Goal: Transaction & Acquisition: Purchase product/service

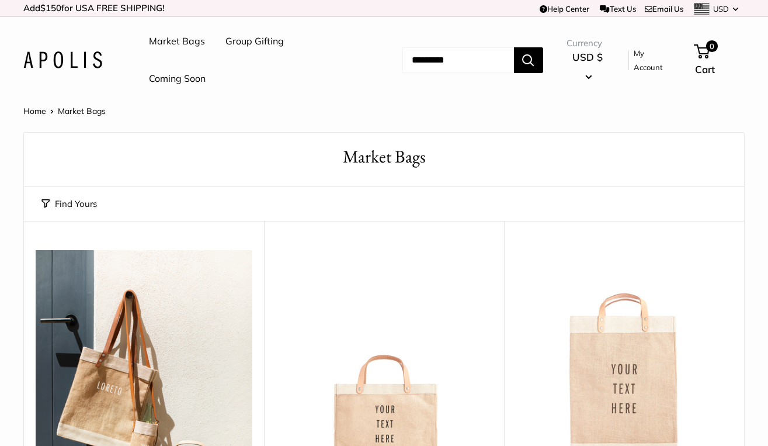
click at [640, 62] on link "My Account" at bounding box center [654, 60] width 41 height 29
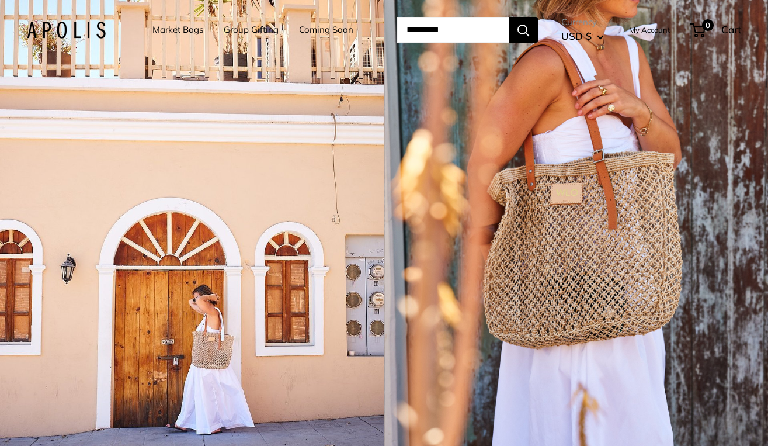
click at [643, 37] on link "My Account" at bounding box center [649, 30] width 41 height 14
click at [418, 43] on input "Search..." at bounding box center [453, 30] width 112 height 26
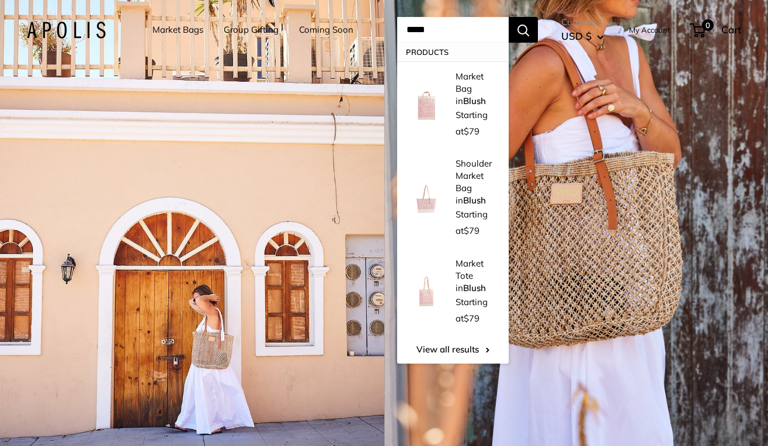
type input "*****"
click at [509, 17] on button "Search" at bounding box center [523, 30] width 29 height 26
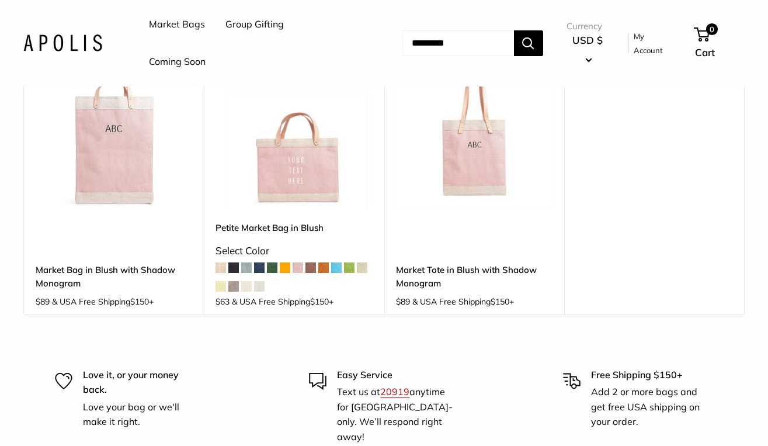
scroll to position [474, 0]
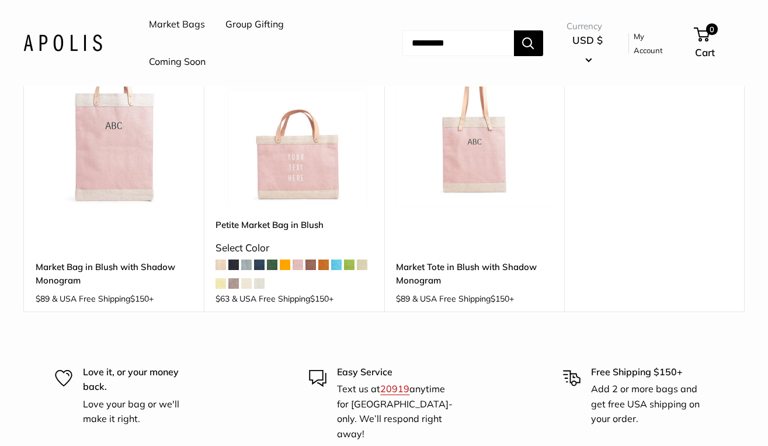
click at [0, 0] on img at bounding box center [0, 0] width 0 height 0
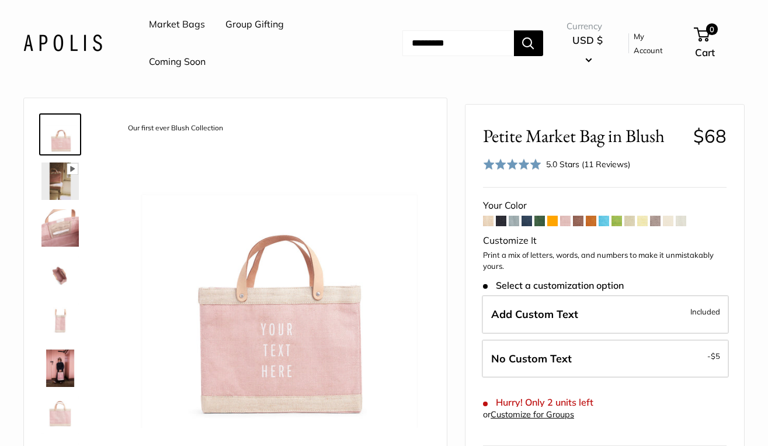
scroll to position [33, 0]
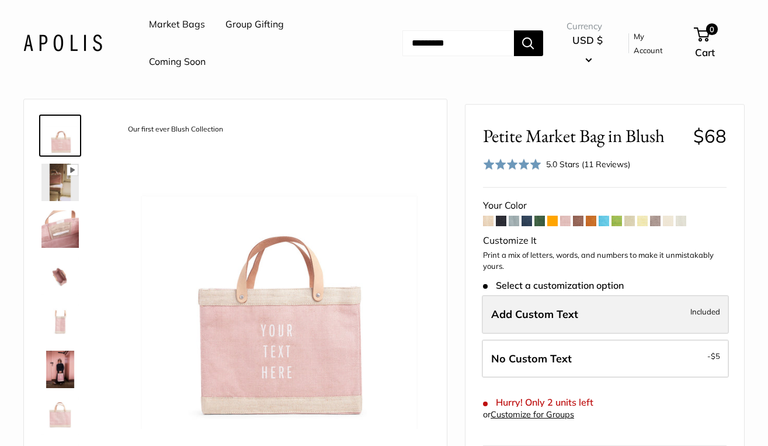
click at [645, 313] on label "Add Custom Text Included" at bounding box center [605, 314] width 247 height 39
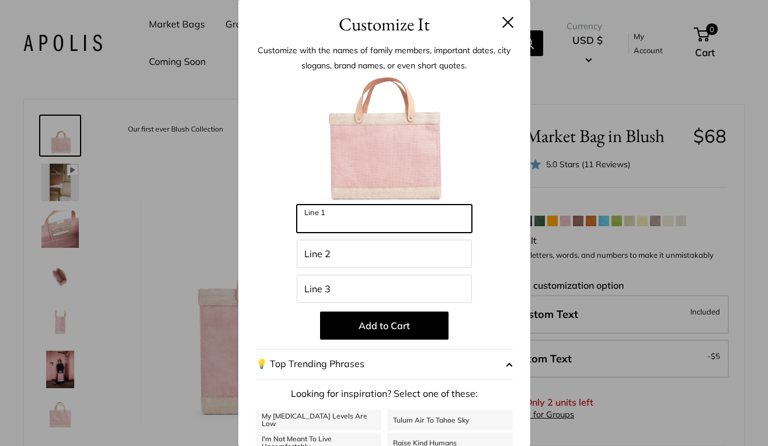
click at [399, 220] on input "Line 1" at bounding box center [384, 218] width 175 height 28
type input "*"
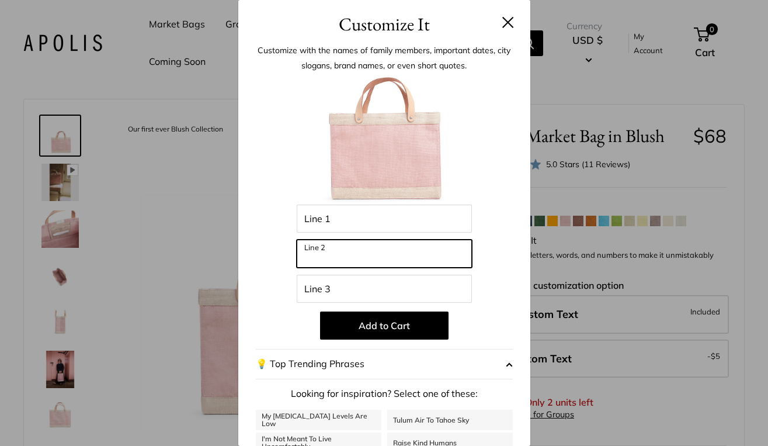
click at [389, 257] on input "Line 2" at bounding box center [384, 254] width 175 height 28
type input "**********"
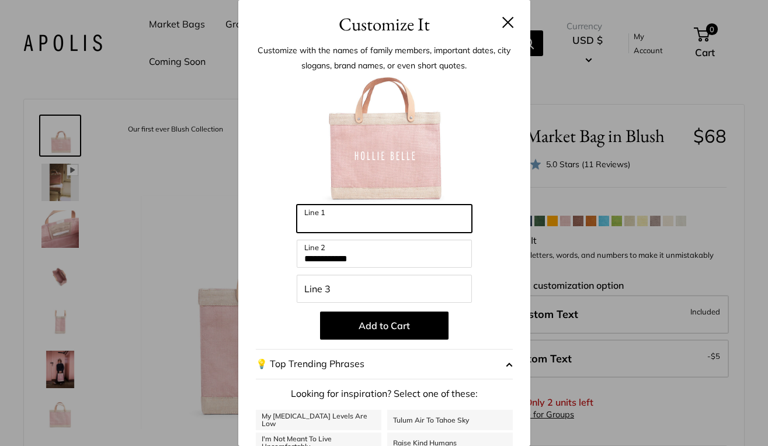
click at [342, 217] on input "Line 1" at bounding box center [384, 218] width 175 height 28
type input "**********"
drag, startPoint x: 376, startPoint y: 226, endPoint x: 279, endPoint y: 227, distance: 97.0
click at [279, 227] on div "**********" at bounding box center [384, 314] width 257 height 476
click at [512, 265] on div "**********" at bounding box center [384, 314] width 257 height 476
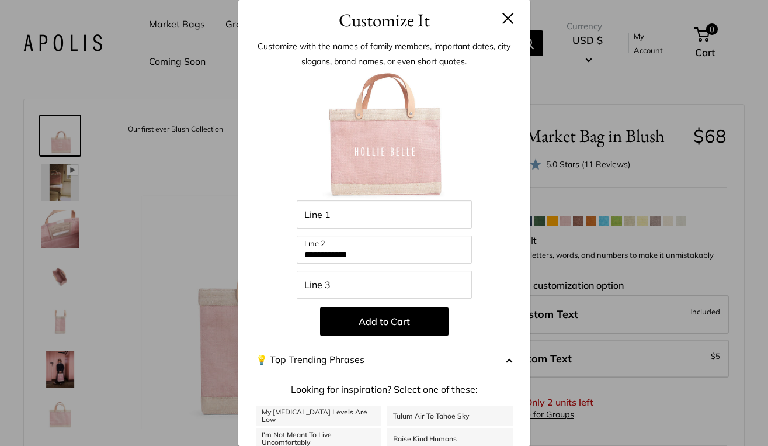
scroll to position [0, 0]
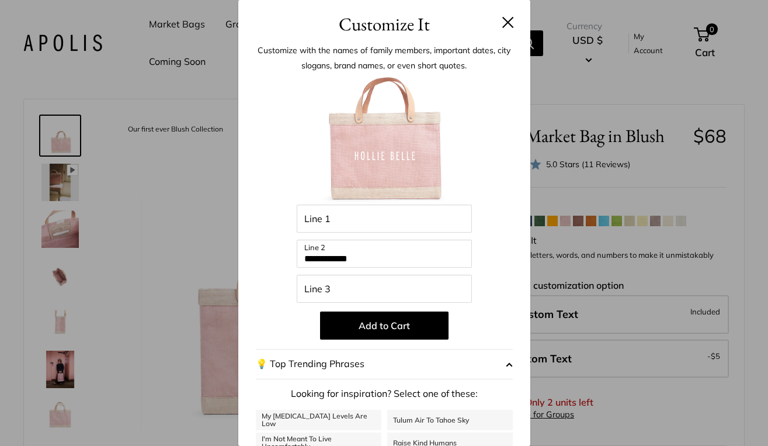
click at [506, 22] on button at bounding box center [508, 22] width 12 height 12
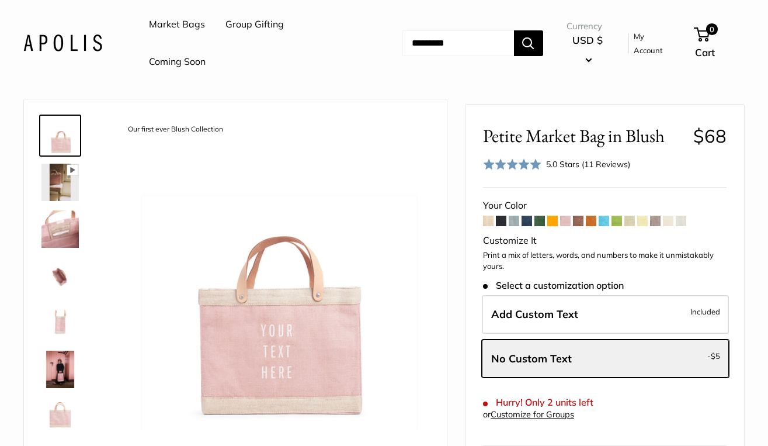
click at [422, 44] on input "Search..." at bounding box center [459, 43] width 112 height 26
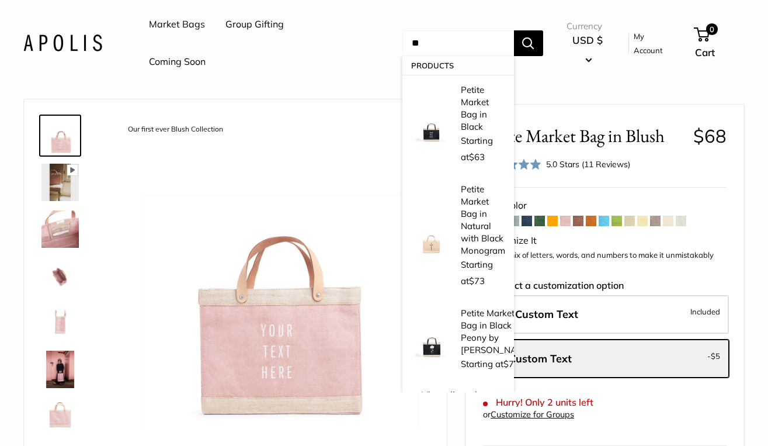
type input "*"
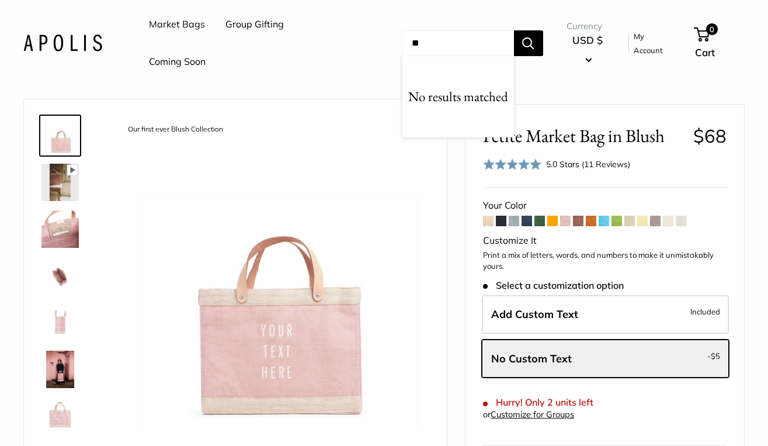
type input "*"
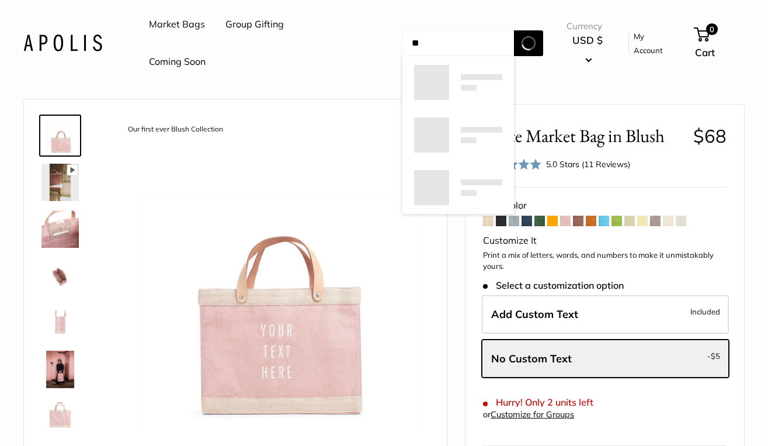
type input "*"
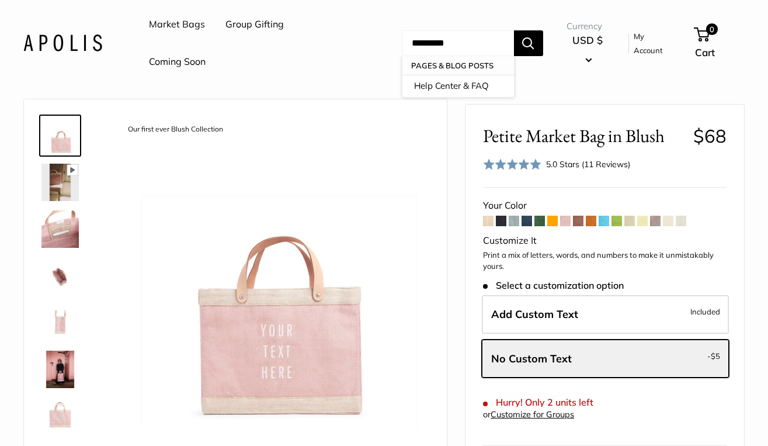
click at [514, 30] on button "Search" at bounding box center [528, 43] width 29 height 26
drag, startPoint x: 463, startPoint y: 49, endPoint x: 391, endPoint y: 42, distance: 72.2
click at [391, 42] on div "Market Bags Group Gifting Coming Soon Need help? Text Us: 20919 hello@apolisglo…" at bounding box center [384, 43] width 722 height 75
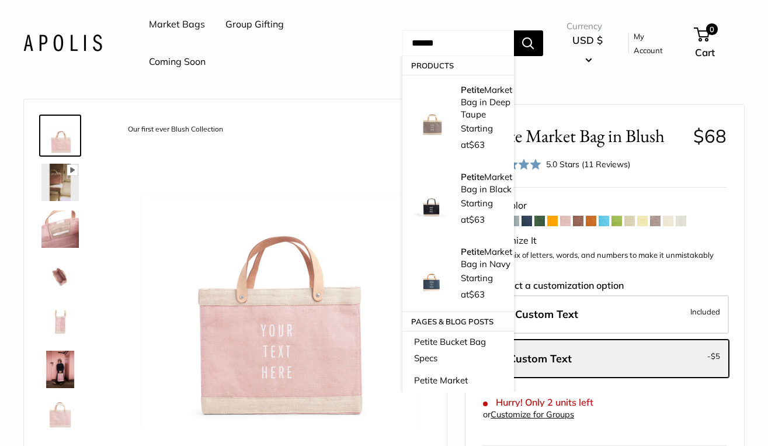
type input "******"
click at [514, 30] on button "Search" at bounding box center [528, 43] width 29 height 26
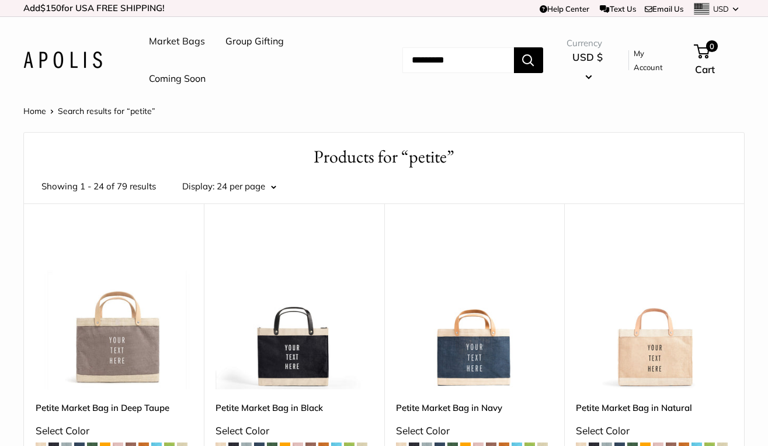
click at [456, 64] on input "Search..." at bounding box center [459, 60] width 112 height 26
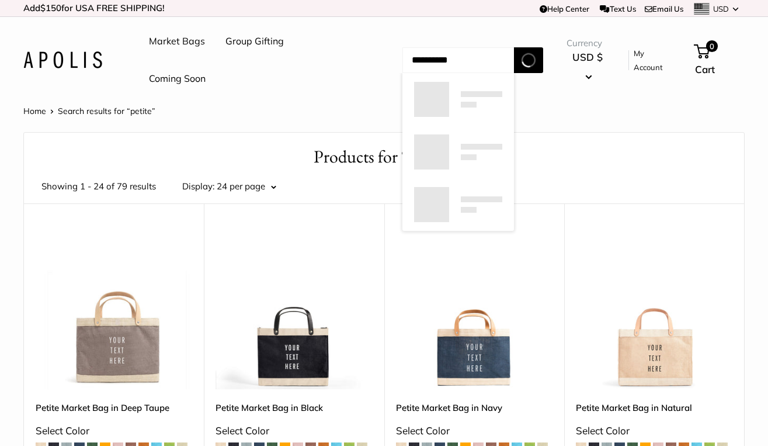
type input "**********"
click at [514, 47] on button "Search" at bounding box center [528, 60] width 29 height 26
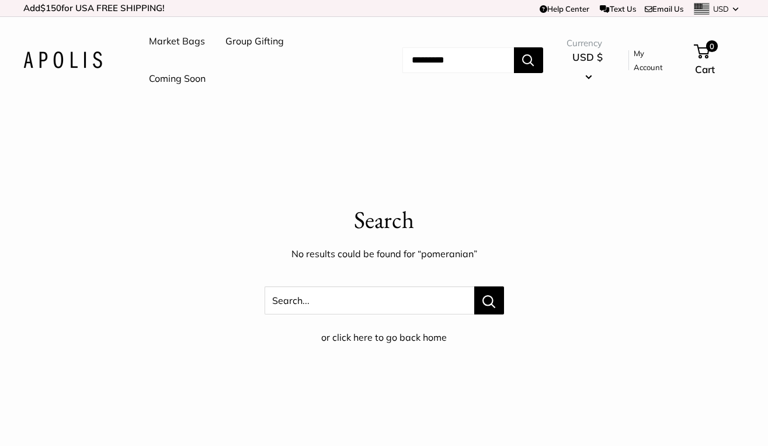
click at [453, 58] on input "Search..." at bounding box center [459, 60] width 112 height 26
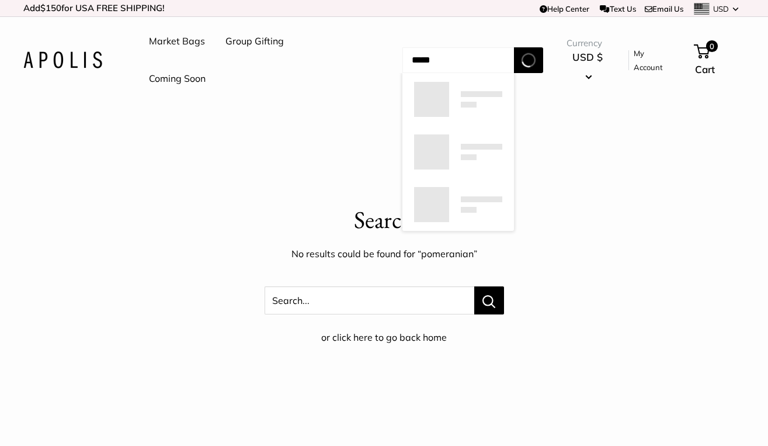
type input "*****"
click at [514, 47] on button "Search" at bounding box center [528, 60] width 29 height 26
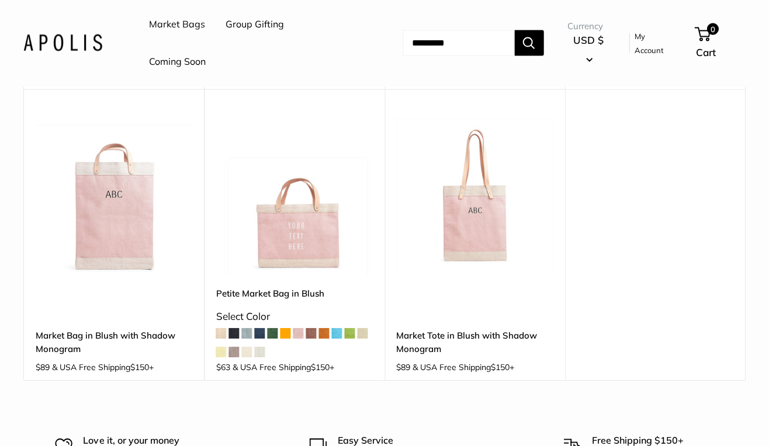
scroll to position [415, 0]
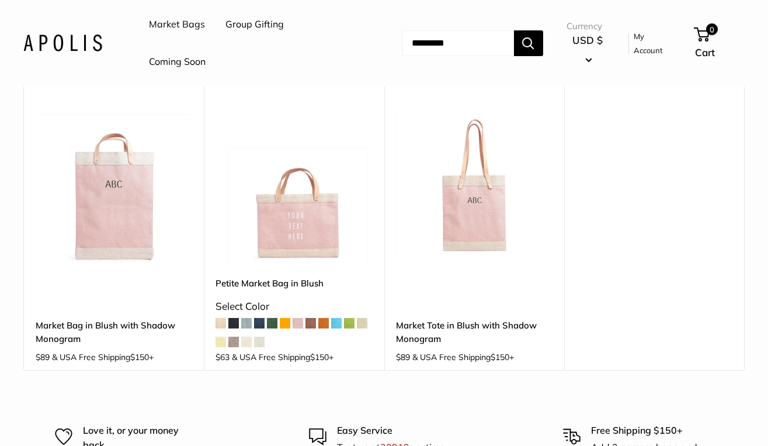
click at [0, 0] on img at bounding box center [0, 0] width 0 height 0
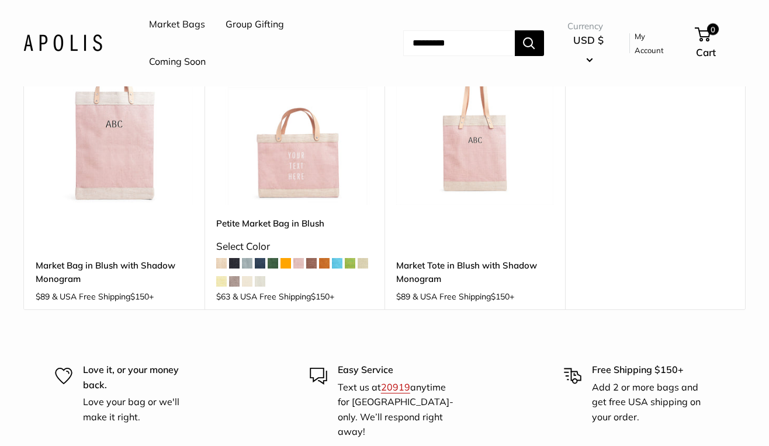
scroll to position [477, 0]
click at [0, 0] on img at bounding box center [0, 0] width 0 height 0
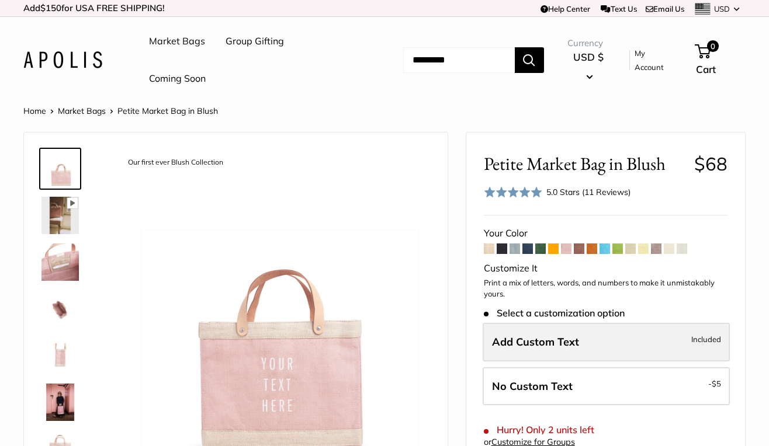
click at [562, 339] on span "Add Custom Text" at bounding box center [535, 341] width 87 height 13
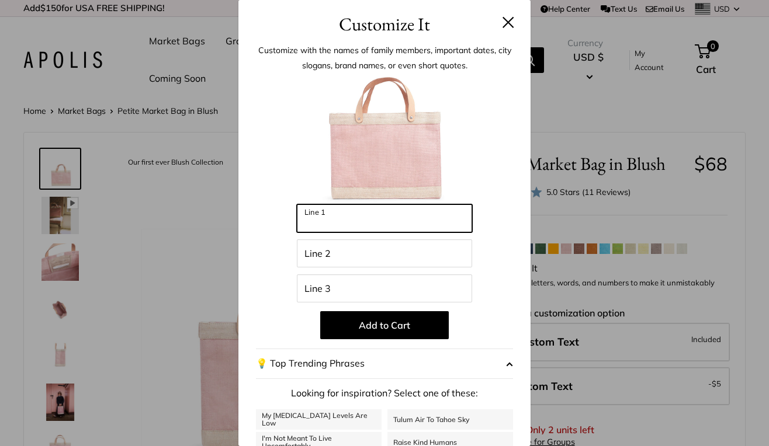
click at [356, 224] on input "Line 1" at bounding box center [384, 218] width 175 height 28
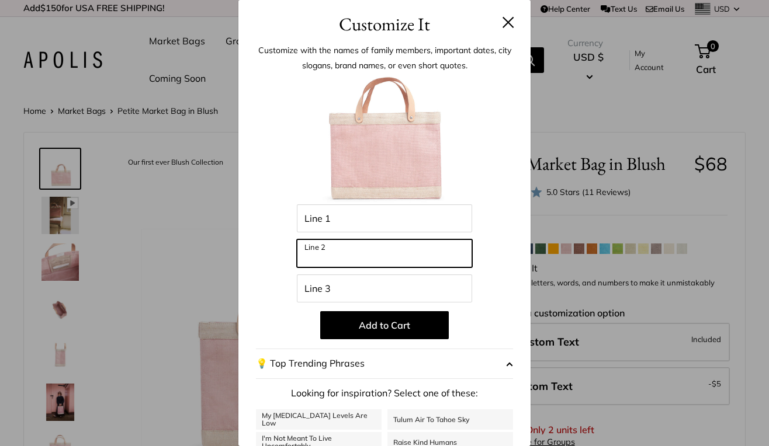
click at [335, 256] on input "Line 2" at bounding box center [384, 254] width 175 height 28
type input "*"
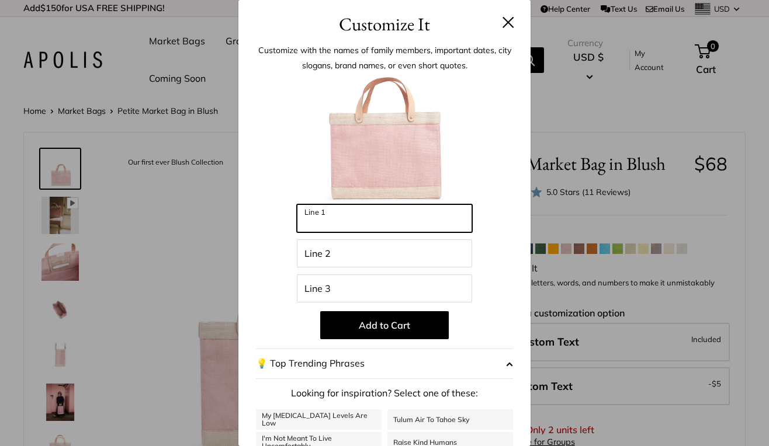
click at [358, 223] on input "Line 1" at bounding box center [384, 218] width 175 height 28
type input "****"
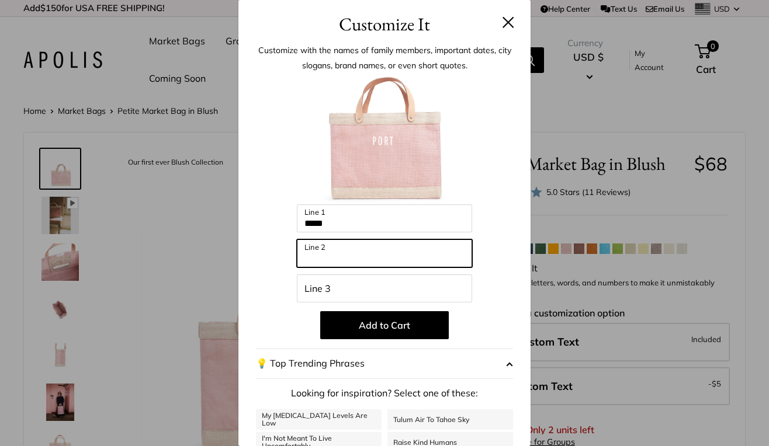
click at [334, 261] on input "Line 2" at bounding box center [384, 254] width 175 height 28
type input "**"
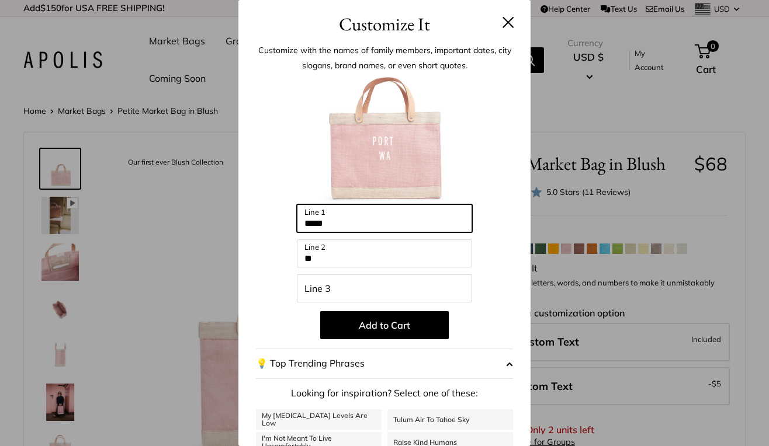
click at [345, 224] on input "****" at bounding box center [384, 218] width 175 height 28
type input "****"
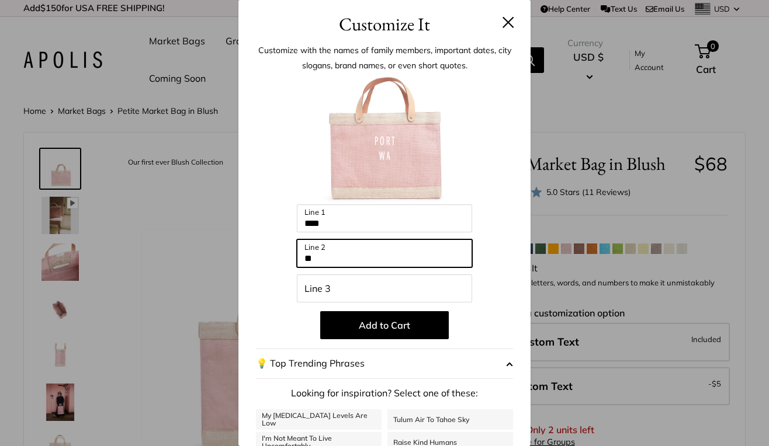
click at [327, 261] on input "**" at bounding box center [384, 254] width 175 height 28
type input "**********"
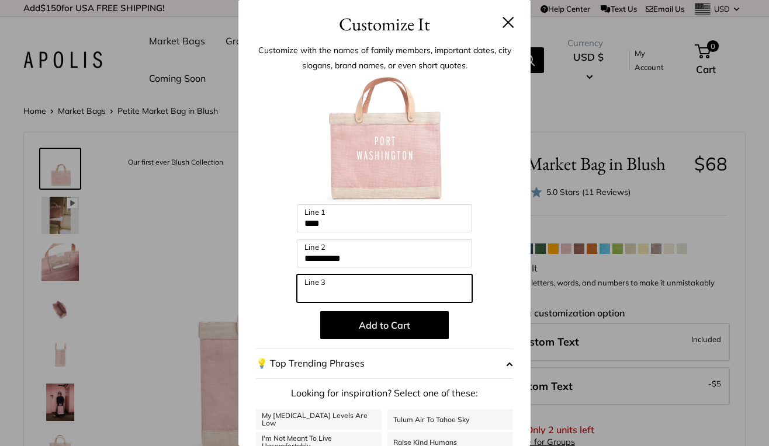
click at [318, 287] on input "Line 3" at bounding box center [384, 289] width 175 height 28
type input "********"
drag, startPoint x: 369, startPoint y: 289, endPoint x: 290, endPoint y: 286, distance: 78.9
click at [290, 286] on div "**********" at bounding box center [384, 314] width 257 height 476
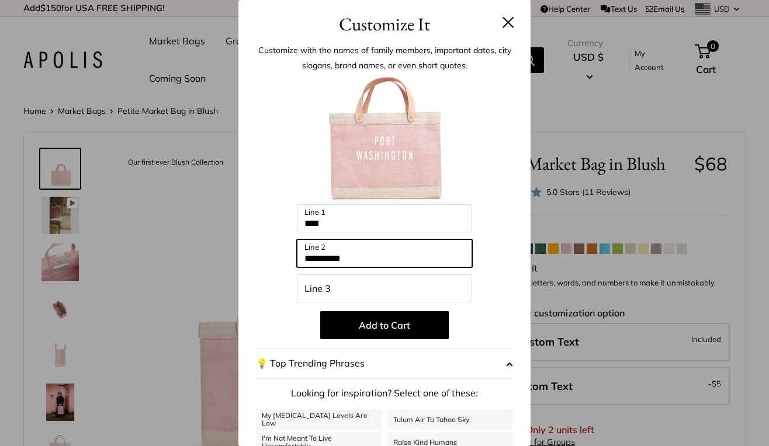
drag, startPoint x: 382, startPoint y: 262, endPoint x: 289, endPoint y: 252, distance: 93.5
click at [289, 252] on div "**********" at bounding box center [384, 314] width 257 height 476
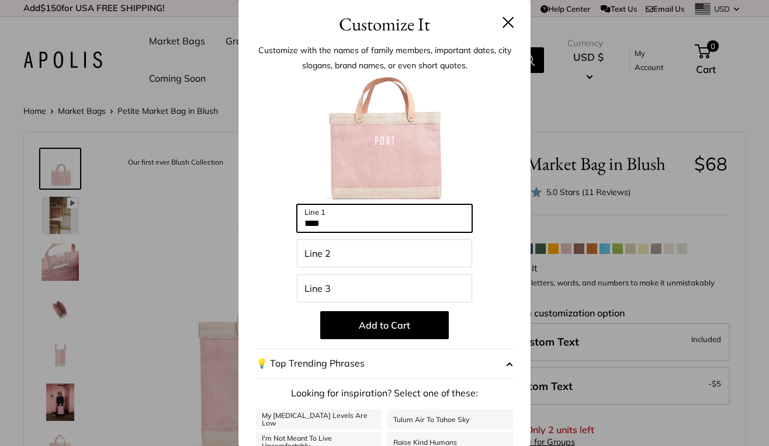
click at [346, 221] on input "****" at bounding box center [384, 218] width 175 height 28
drag, startPoint x: 342, startPoint y: 227, endPoint x: 277, endPoint y: 220, distance: 65.2
click at [277, 220] on div "Enter 36 letters **** Line 1 Line 2 Line 3 Add to Cart 💡 Top Trending Phrases L…" at bounding box center [384, 314] width 257 height 476
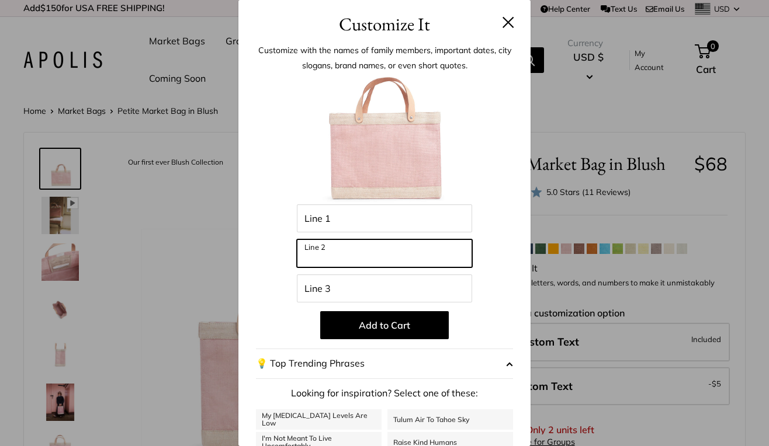
click at [323, 256] on input "Line 2" at bounding box center [384, 254] width 175 height 28
type input "**********"
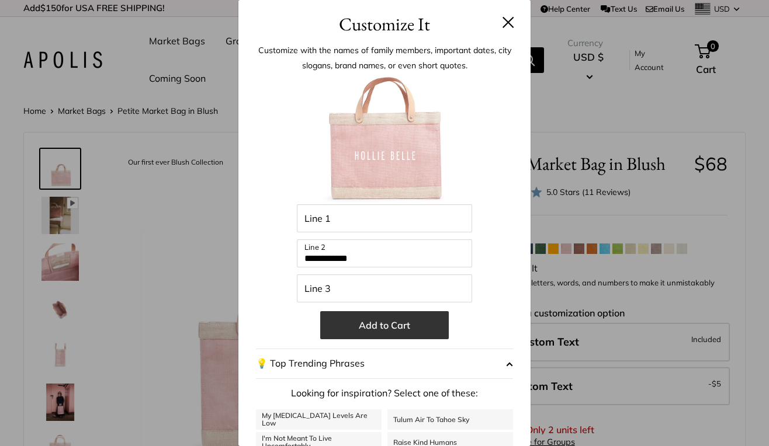
click at [378, 324] on button "Add to Cart" at bounding box center [384, 325] width 129 height 28
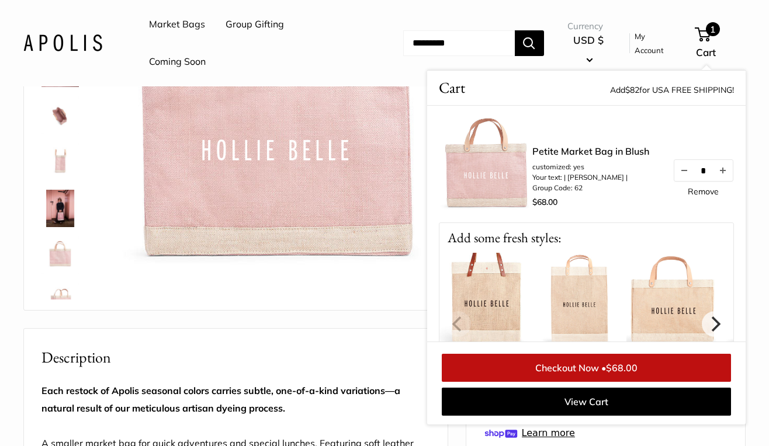
scroll to position [201, 0]
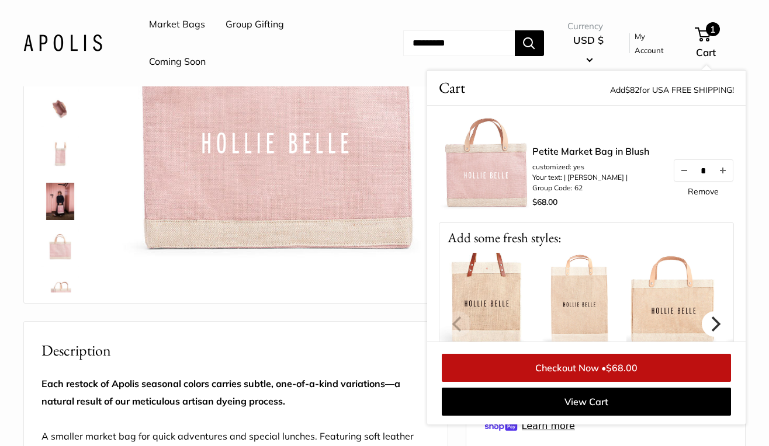
click at [713, 321] on icon "Next" at bounding box center [714, 323] width 15 height 15
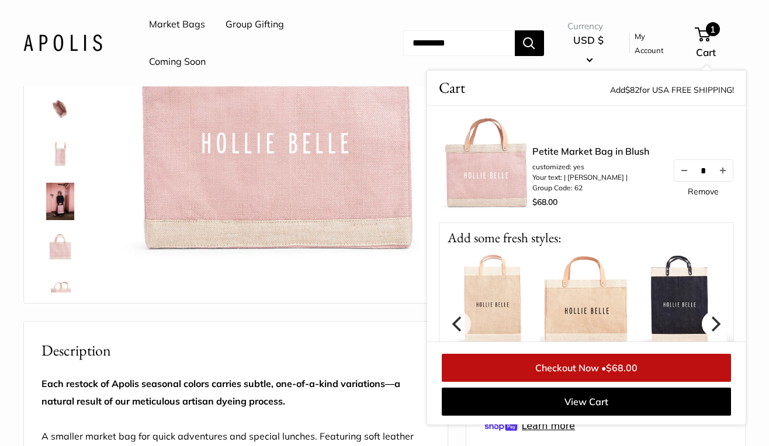
click at [713, 321] on icon "Next" at bounding box center [714, 323] width 15 height 15
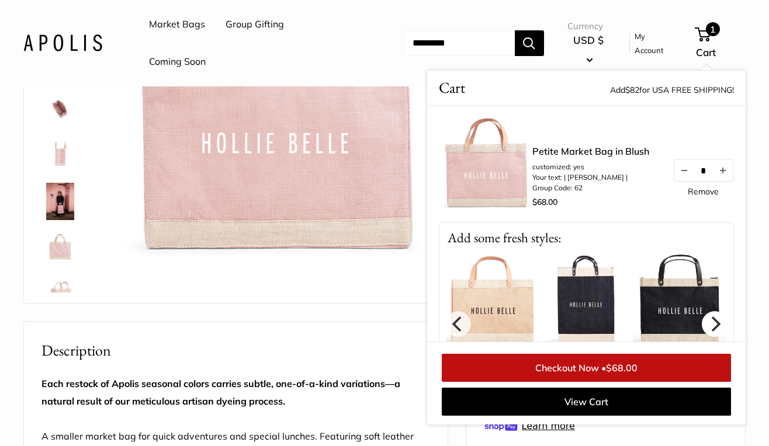
click at [713, 321] on icon "Next" at bounding box center [714, 323] width 15 height 15
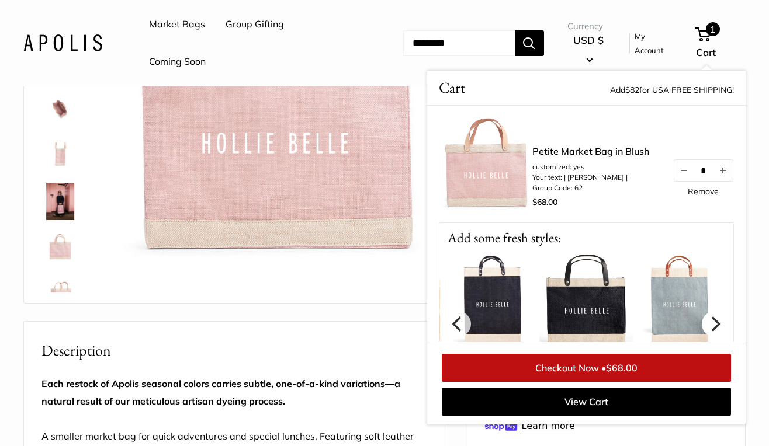
click at [713, 321] on icon "Next" at bounding box center [714, 323] width 15 height 15
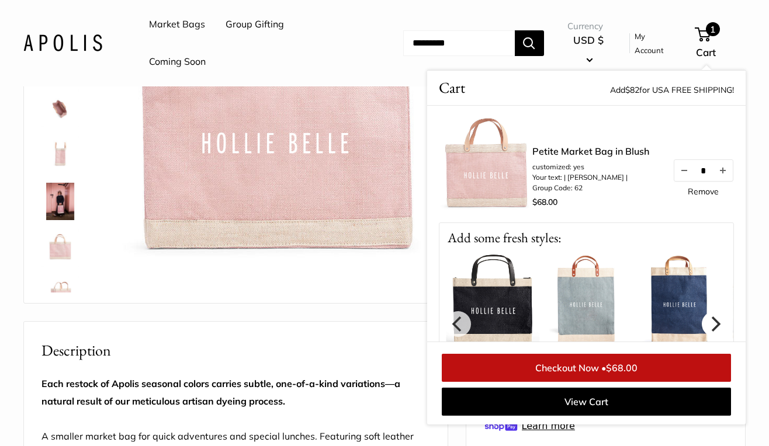
click at [713, 321] on icon "Next" at bounding box center [714, 323] width 15 height 15
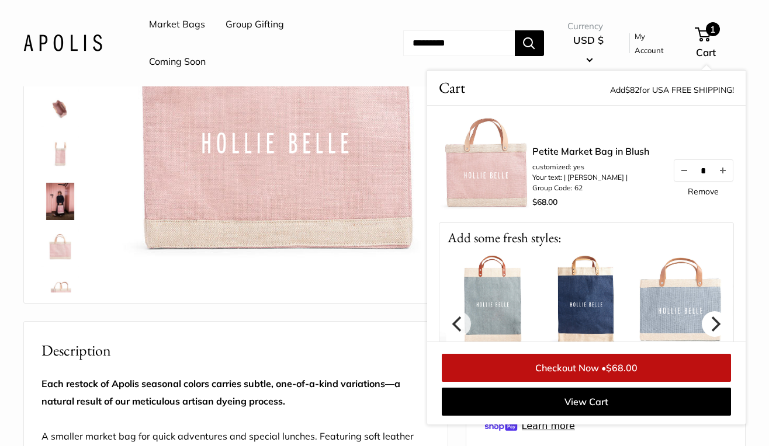
click at [713, 321] on icon "Next" at bounding box center [714, 323] width 15 height 15
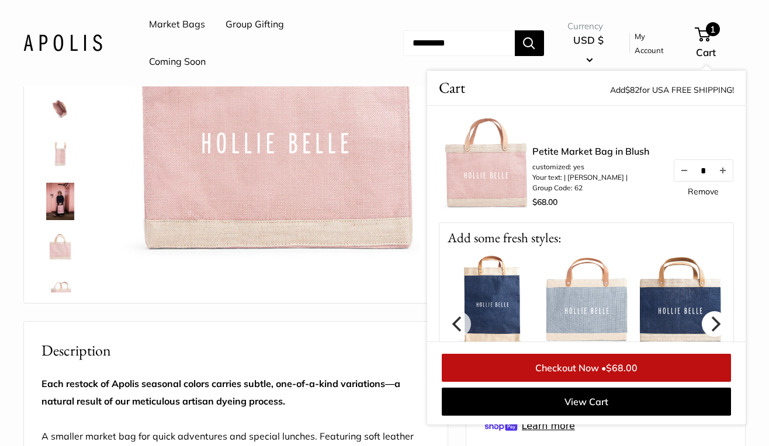
click at [713, 321] on icon "Next" at bounding box center [714, 323] width 15 height 15
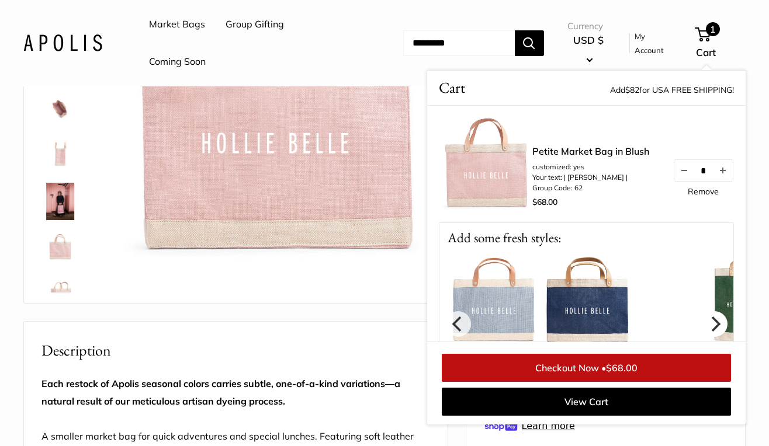
click at [713, 321] on icon "Next" at bounding box center [714, 323] width 15 height 15
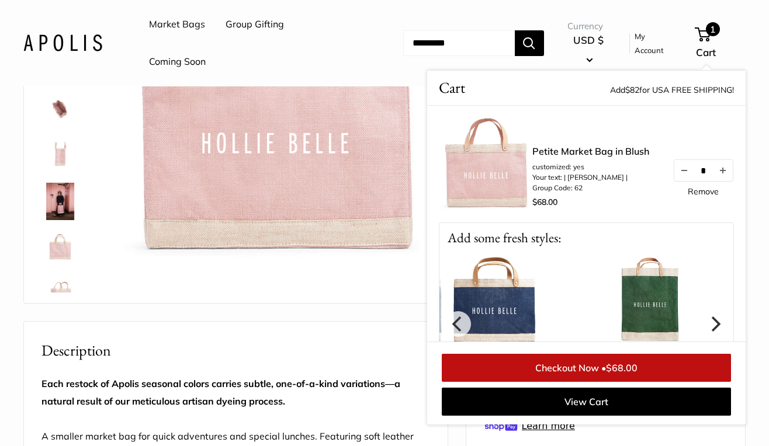
click at [713, 321] on icon "Next" at bounding box center [714, 323] width 15 height 15
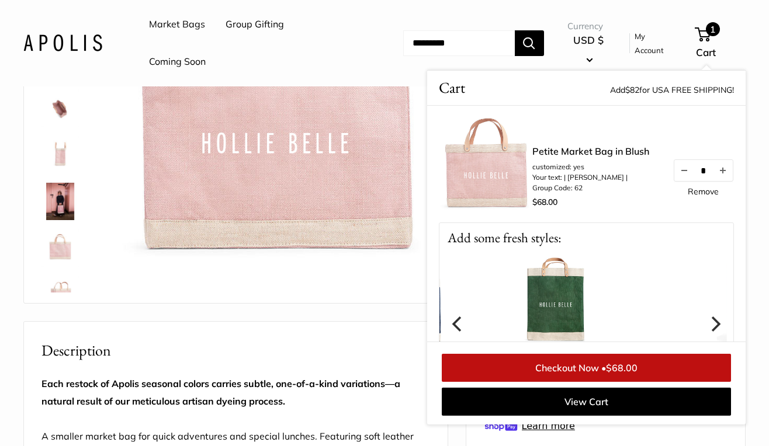
click at [713, 321] on icon "Next" at bounding box center [714, 323] width 15 height 15
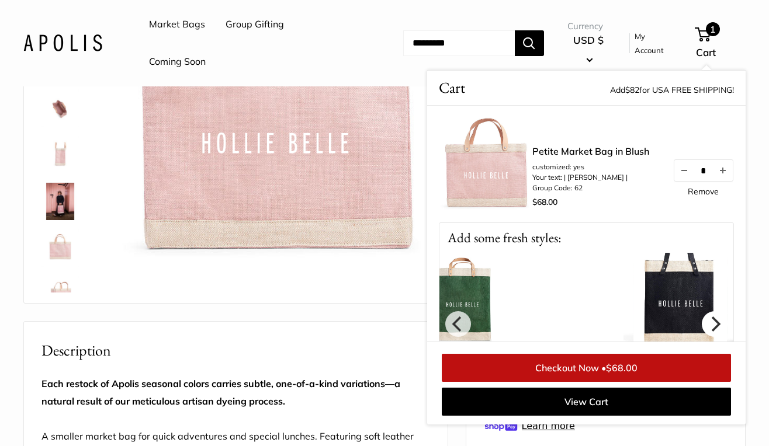
click at [713, 321] on icon "Next" at bounding box center [714, 323] width 15 height 15
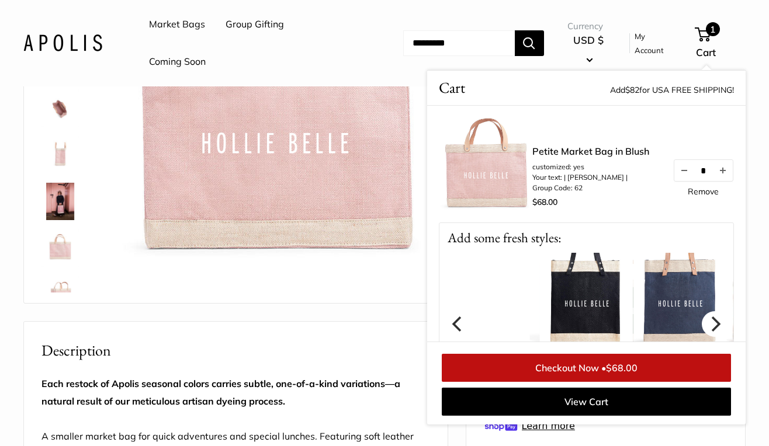
click at [713, 321] on icon "Next" at bounding box center [714, 323] width 15 height 15
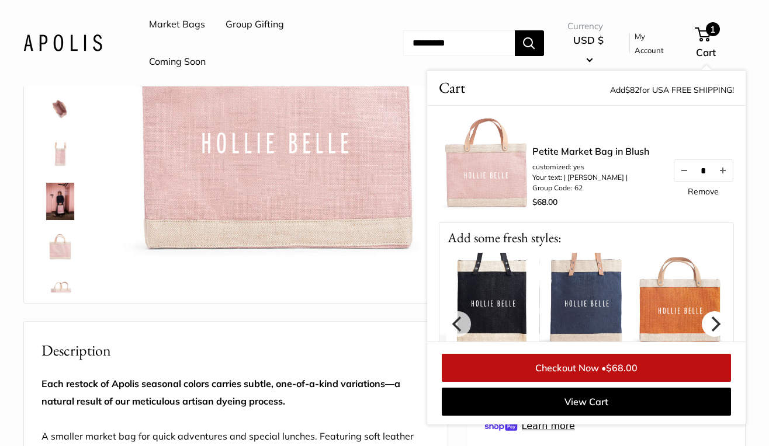
click at [713, 321] on icon "Next" at bounding box center [714, 323] width 15 height 15
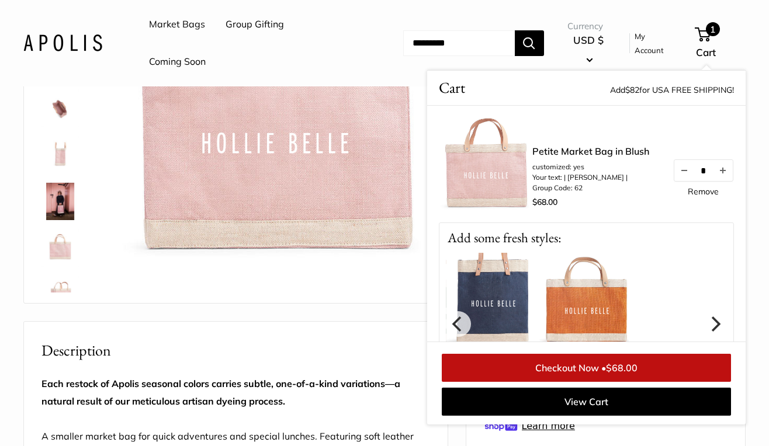
click at [713, 321] on icon "Next" at bounding box center [714, 323] width 15 height 15
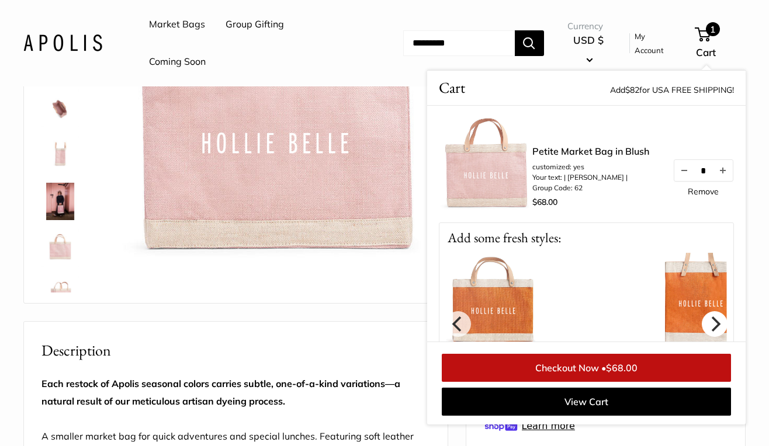
click at [713, 321] on icon "Next" at bounding box center [714, 323] width 15 height 15
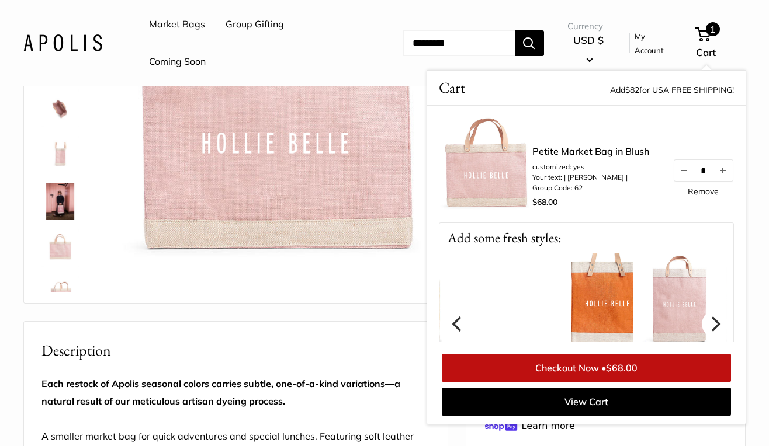
click at [713, 321] on icon "Next" at bounding box center [714, 323] width 15 height 15
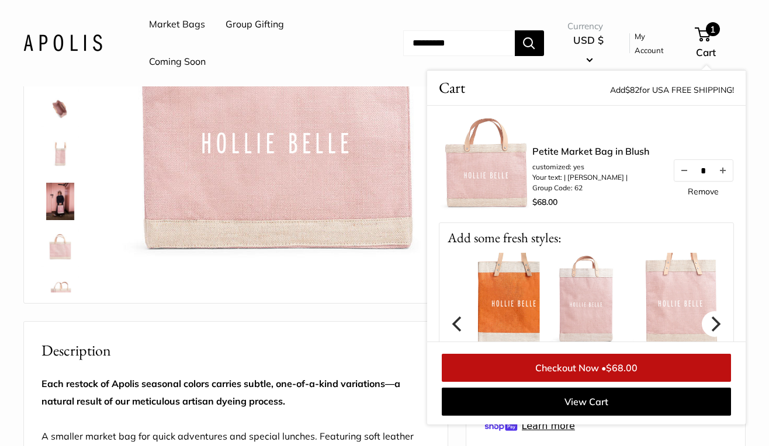
click at [713, 321] on icon "Next" at bounding box center [714, 323] width 15 height 15
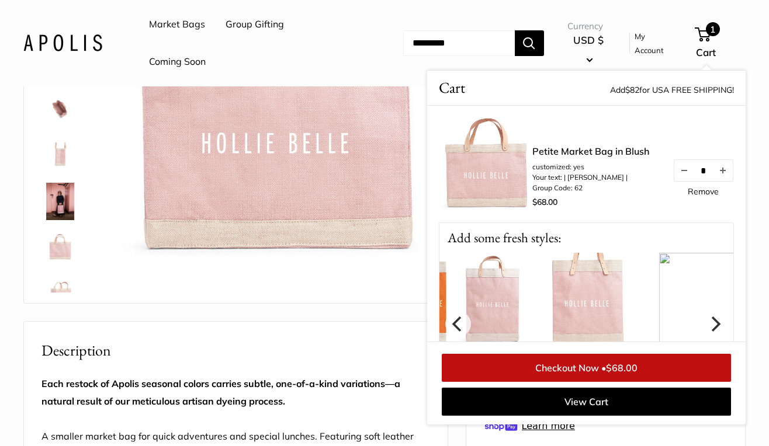
click at [713, 321] on icon "Next" at bounding box center [714, 323] width 15 height 15
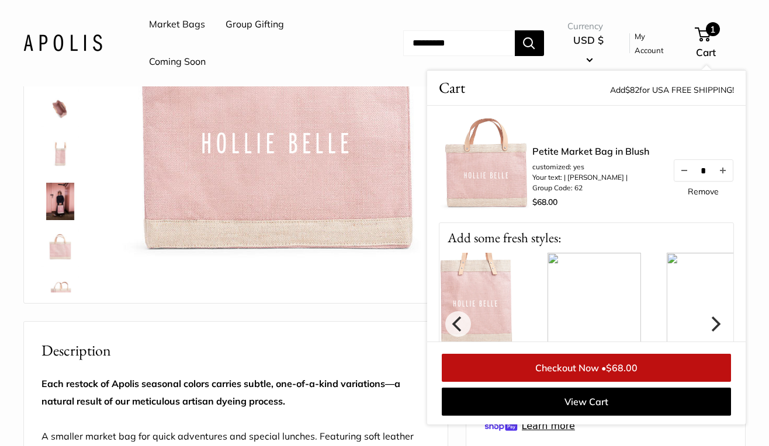
click at [713, 321] on icon "Next" at bounding box center [714, 323] width 15 height 15
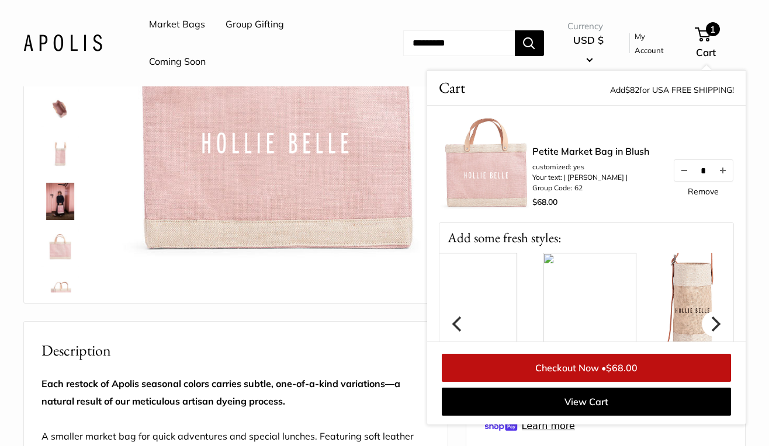
click at [713, 321] on icon "Next" at bounding box center [714, 323] width 15 height 15
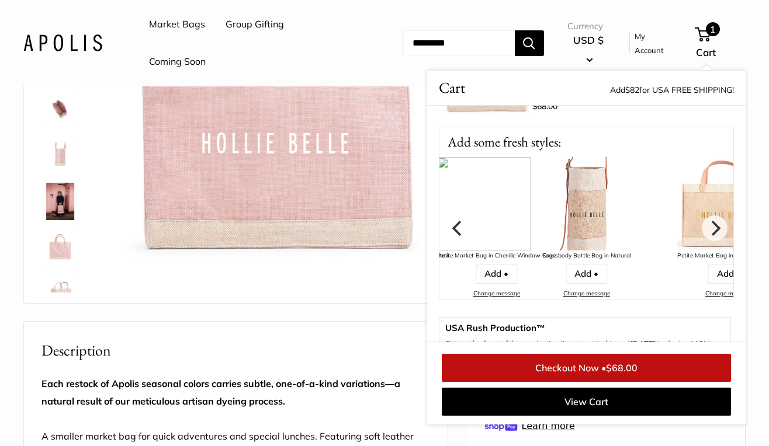
scroll to position [98, 0]
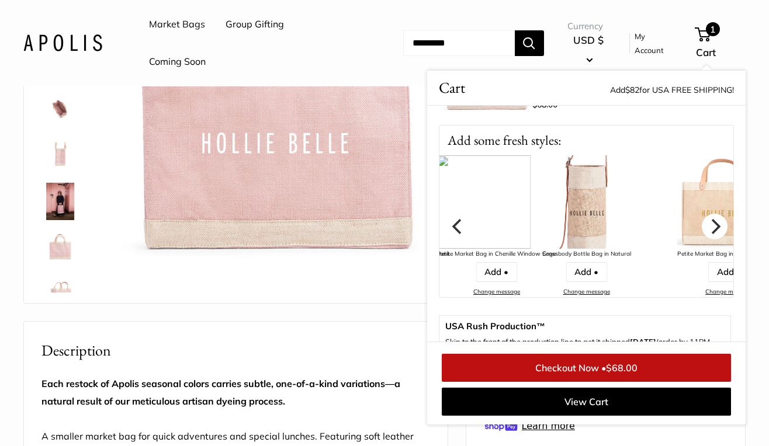
click at [712, 225] on icon "Next" at bounding box center [714, 226] width 15 height 15
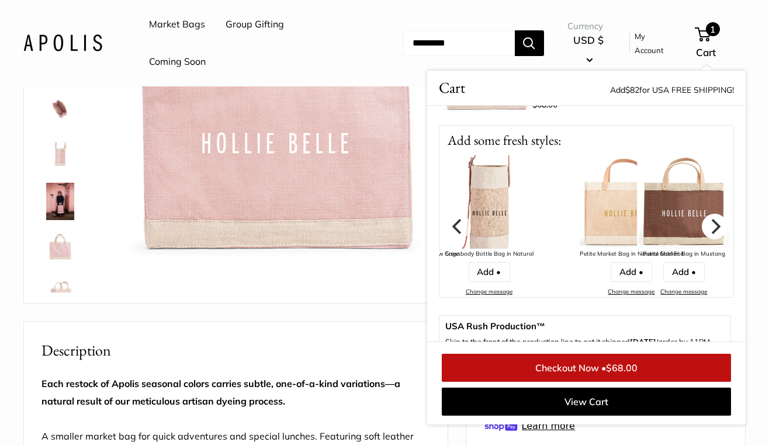
click at [712, 225] on icon "Next" at bounding box center [714, 226] width 15 height 15
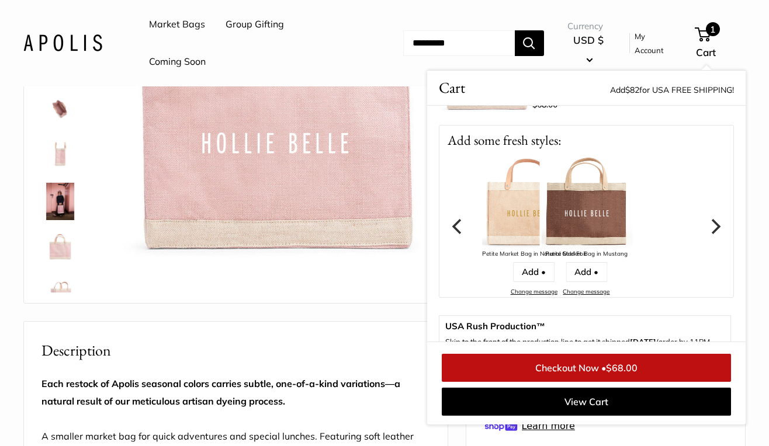
click at [712, 225] on icon "Next" at bounding box center [714, 226] width 15 height 15
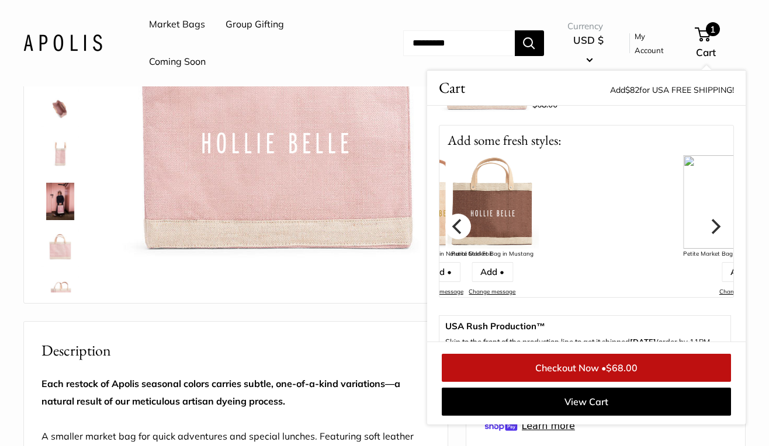
click at [458, 234] on icon "Previous" at bounding box center [457, 226] width 15 height 15
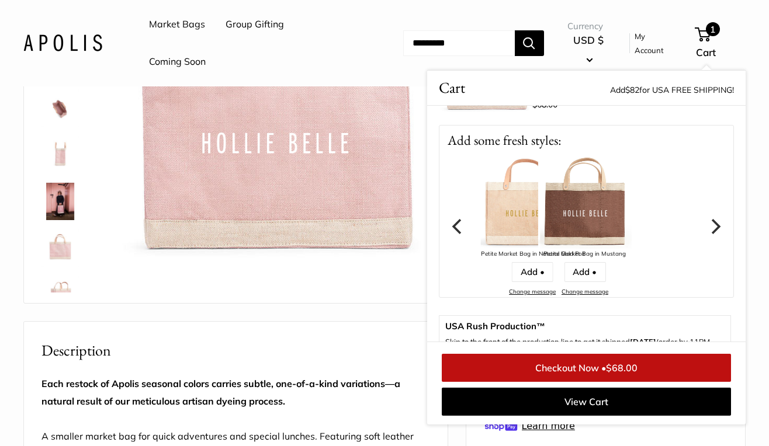
click at [458, 234] on icon "Previous" at bounding box center [457, 226] width 15 height 15
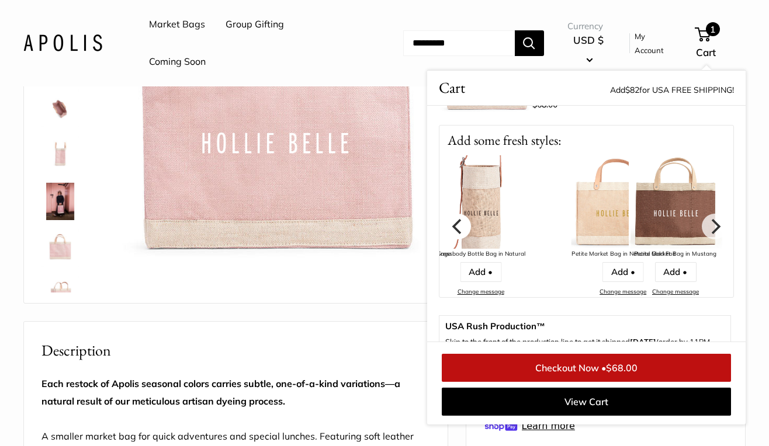
click at [458, 234] on icon "Previous" at bounding box center [457, 226] width 15 height 15
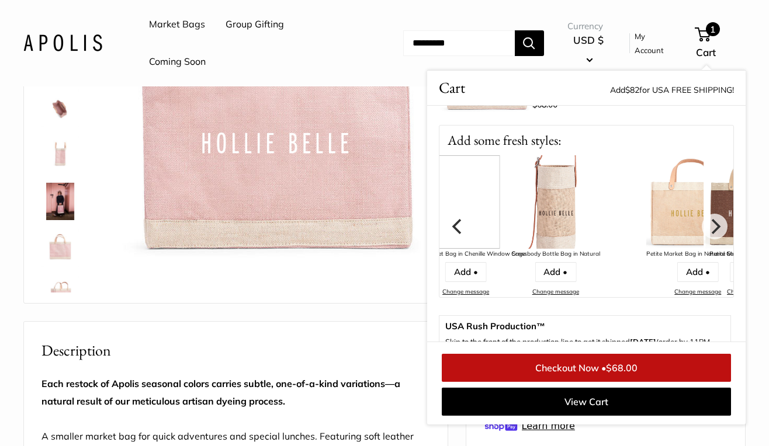
click at [458, 234] on icon "Previous" at bounding box center [457, 226] width 15 height 15
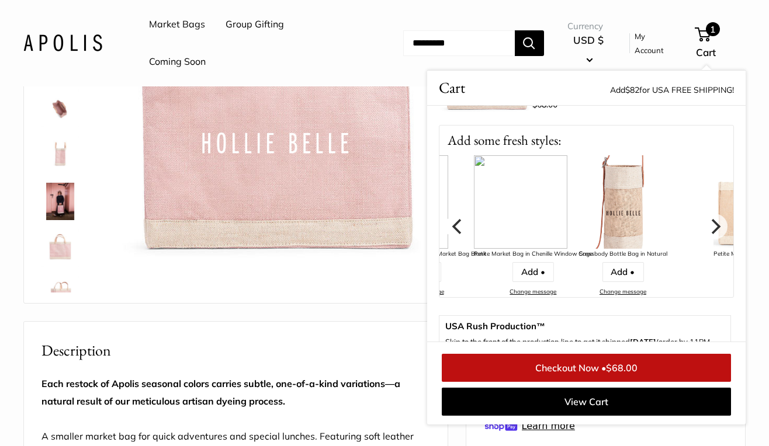
click at [458, 234] on icon "Previous" at bounding box center [457, 226] width 15 height 15
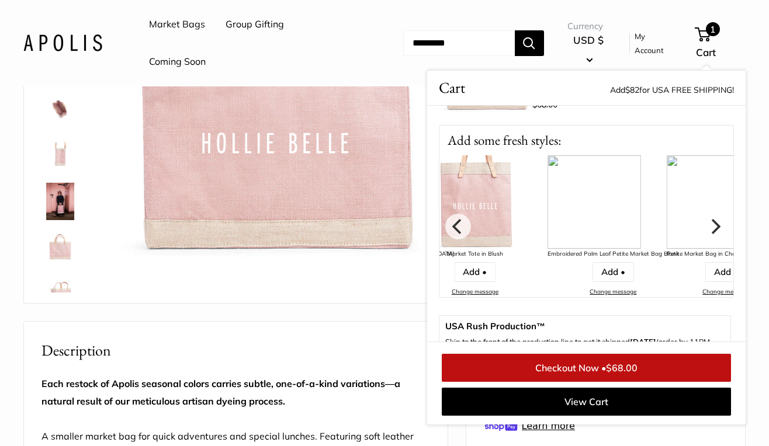
click at [713, 221] on icon "Next" at bounding box center [716, 226] width 9 height 15
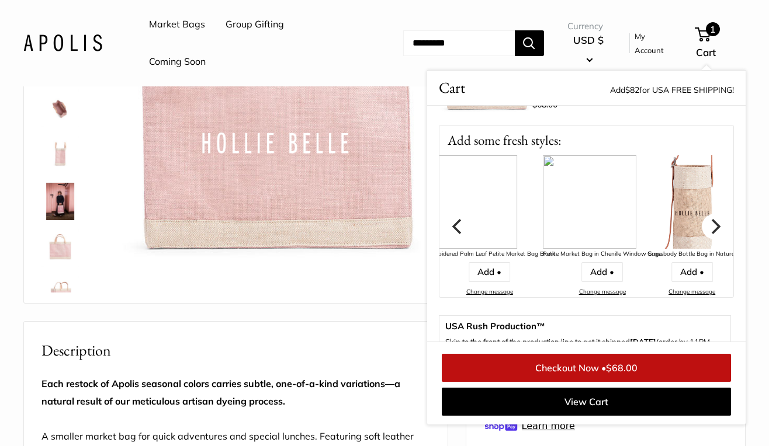
click at [713, 221] on icon "Next" at bounding box center [716, 226] width 9 height 15
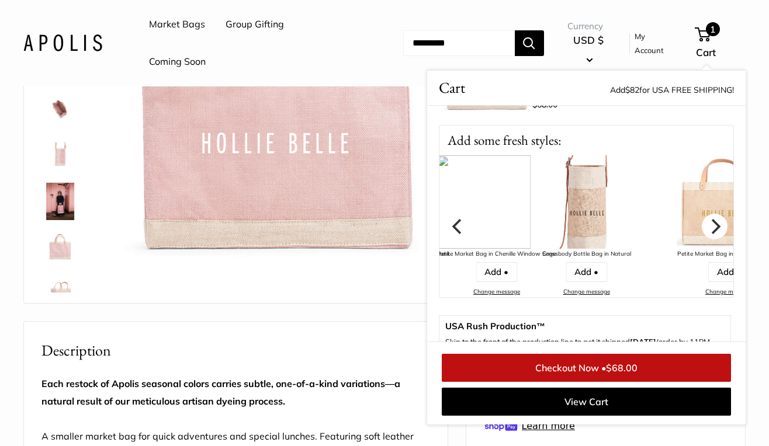
click at [713, 221] on icon "Next" at bounding box center [716, 226] width 9 height 15
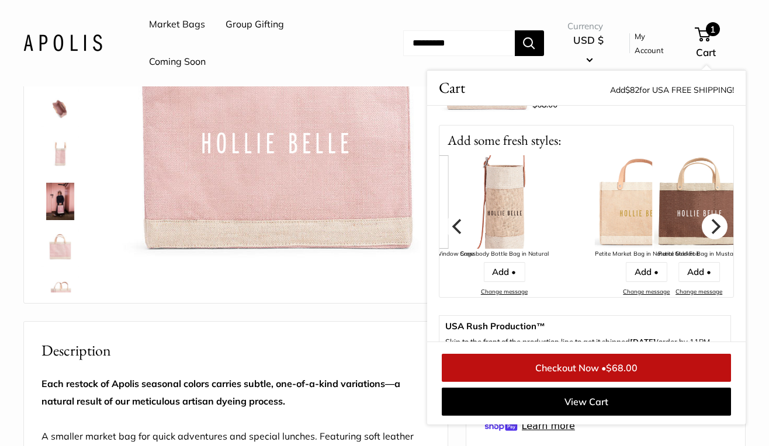
click at [713, 221] on icon "Next" at bounding box center [716, 226] width 9 height 15
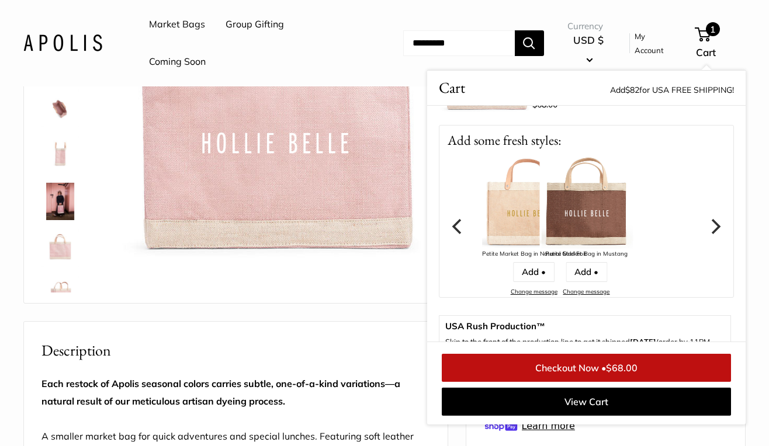
click at [713, 221] on icon "Next" at bounding box center [716, 226] width 9 height 15
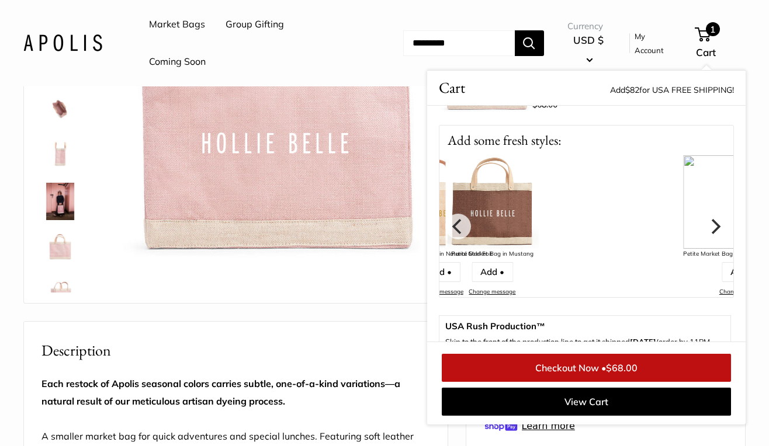
click at [713, 221] on icon "Next" at bounding box center [716, 226] width 9 height 15
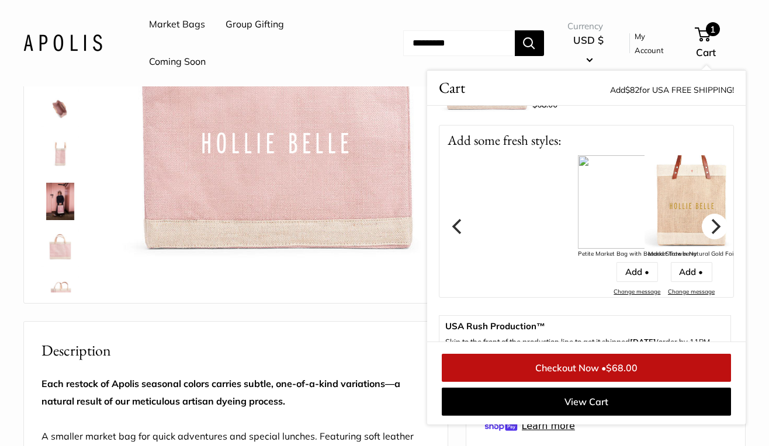
click at [713, 221] on icon "Next" at bounding box center [716, 226] width 9 height 15
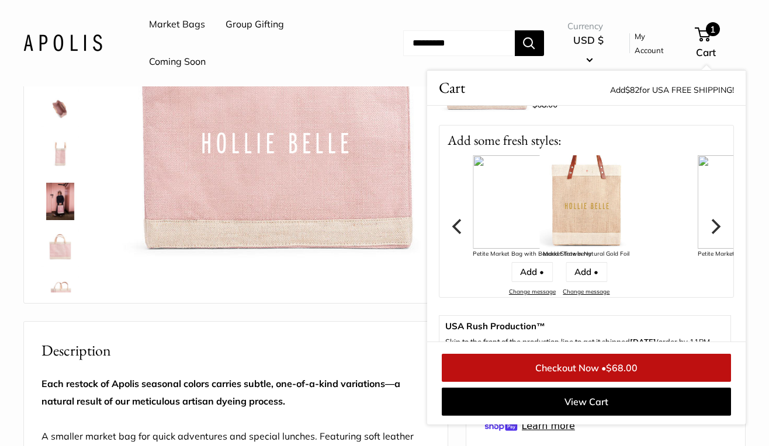
click at [713, 221] on icon "Next" at bounding box center [716, 226] width 9 height 15
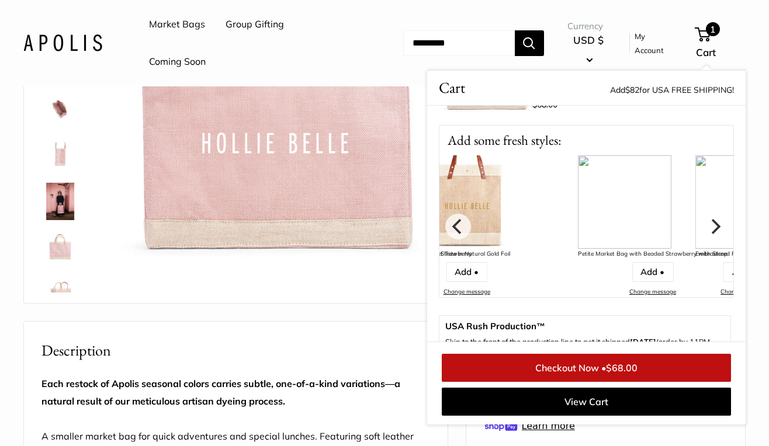
click at [713, 221] on icon "Next" at bounding box center [716, 226] width 9 height 15
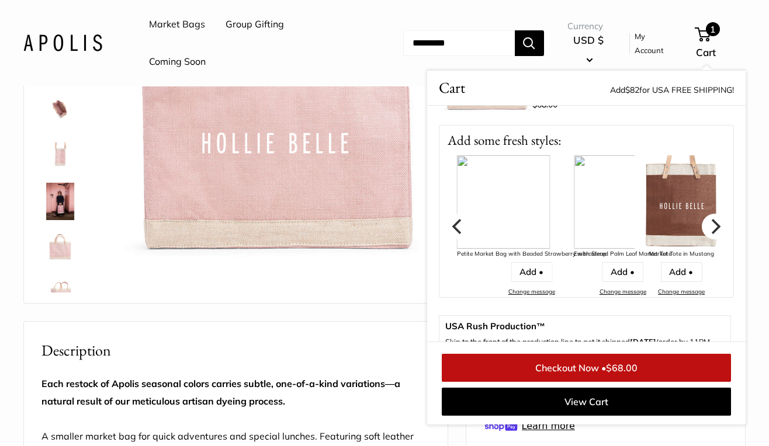
click at [713, 221] on icon "Next" at bounding box center [716, 226] width 9 height 15
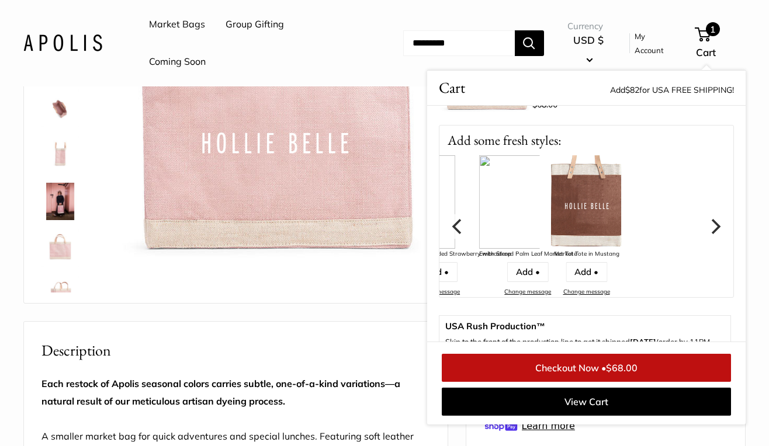
click at [713, 221] on icon "Next" at bounding box center [716, 226] width 9 height 15
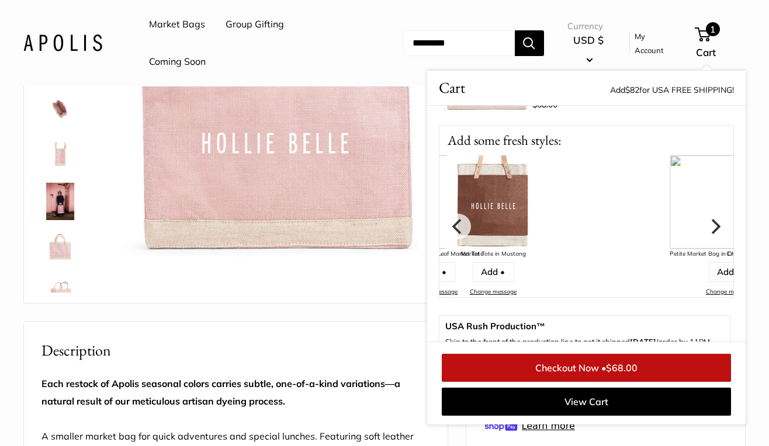
click at [713, 221] on icon "Next" at bounding box center [716, 226] width 9 height 15
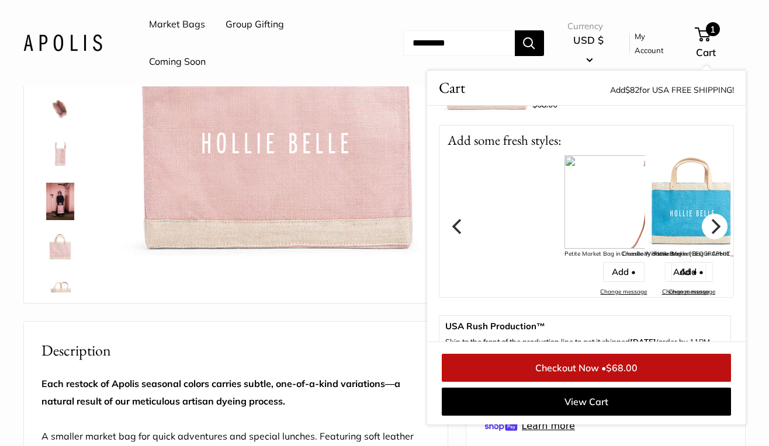
click at [713, 221] on icon "Next" at bounding box center [716, 226] width 9 height 15
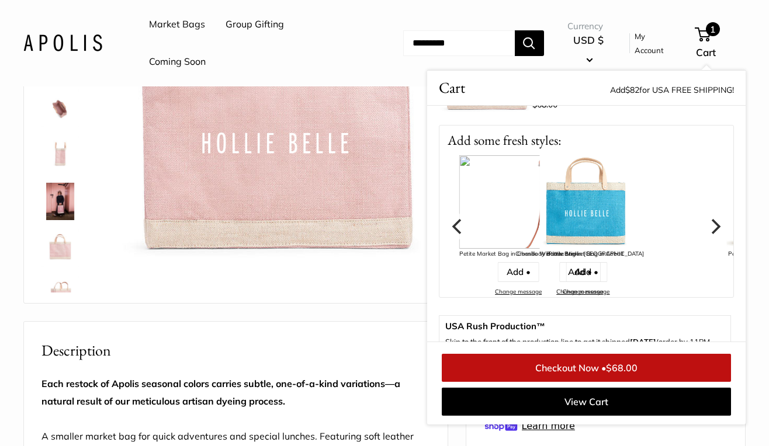
click at [713, 221] on icon "Next" at bounding box center [716, 226] width 9 height 15
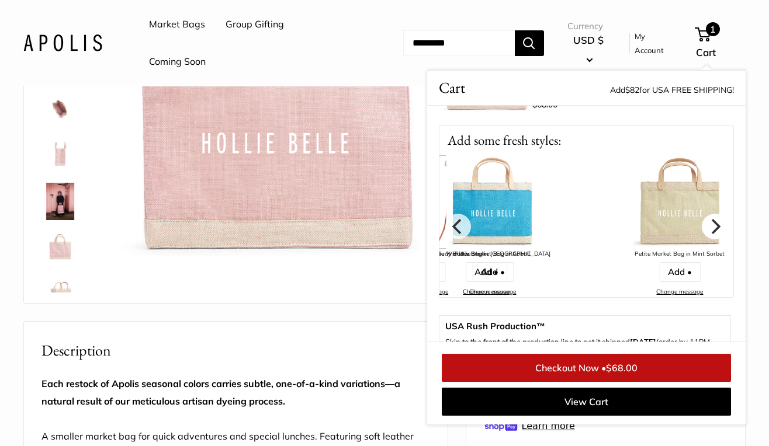
click at [713, 221] on icon "Next" at bounding box center [716, 226] width 9 height 15
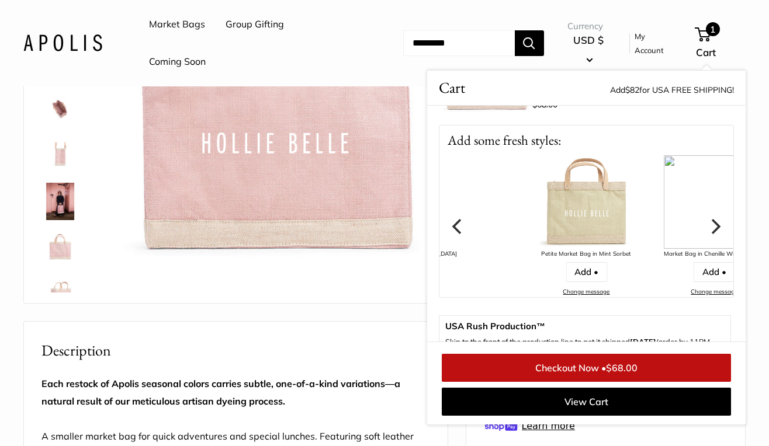
click at [713, 221] on icon "Next" at bounding box center [716, 226] width 9 height 15
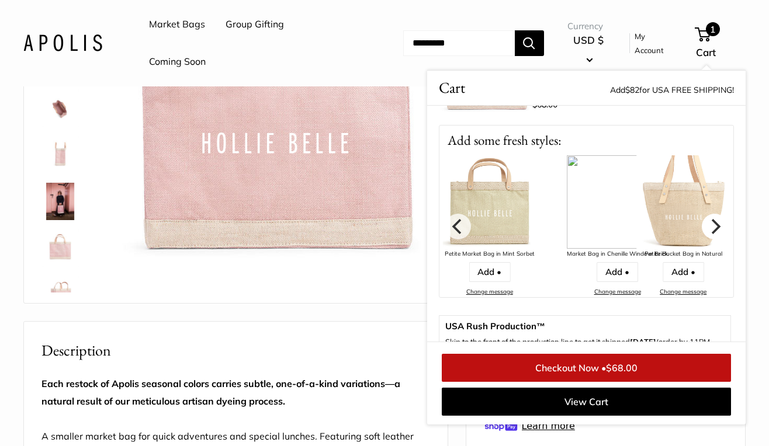
click at [713, 221] on icon "Next" at bounding box center [716, 226] width 9 height 15
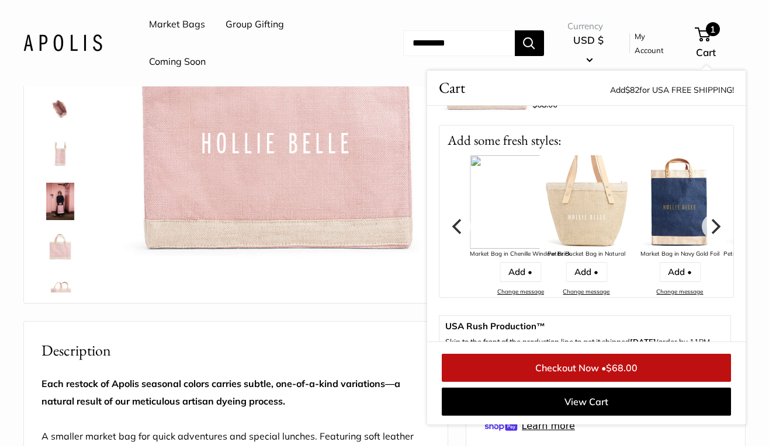
click at [575, 197] on img at bounding box center [585, 201] width 93 height 93
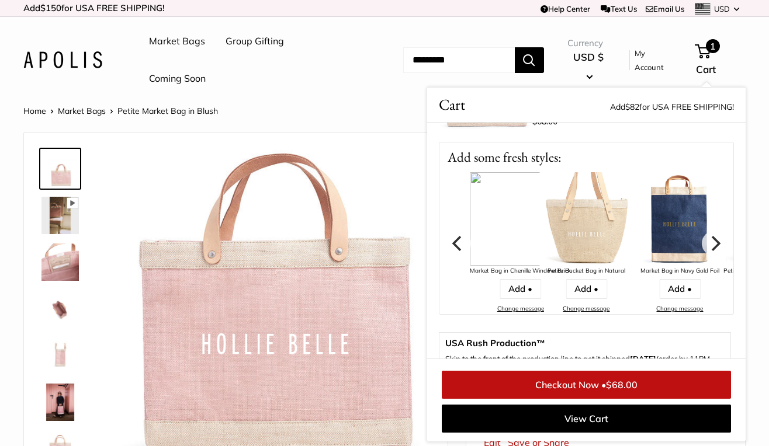
click at [592, 208] on img at bounding box center [585, 218] width 93 height 93
click at [715, 240] on icon "Next" at bounding box center [716, 242] width 9 height 15
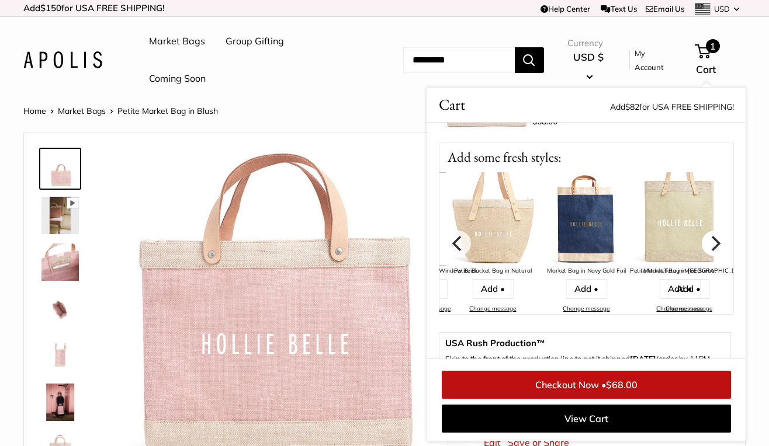
click at [715, 240] on icon "Next" at bounding box center [716, 242] width 9 height 15
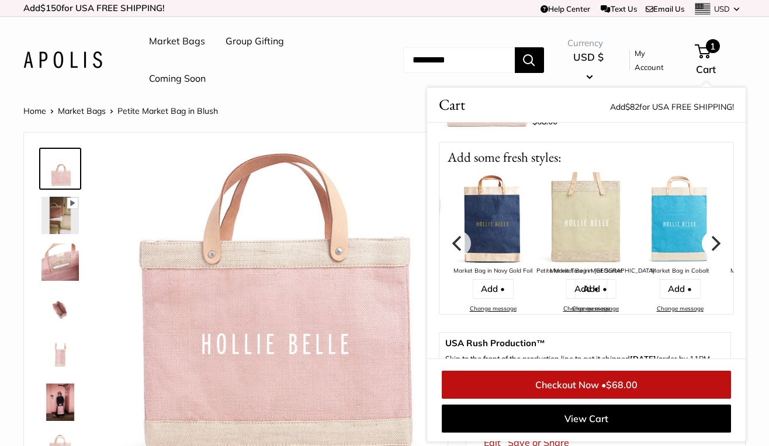
click at [715, 240] on icon "Next" at bounding box center [716, 242] width 9 height 15
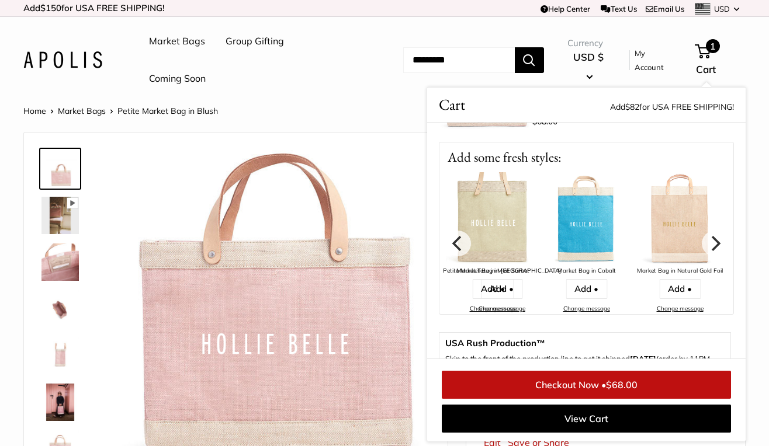
click at [476, 65] on input "Search..." at bounding box center [459, 60] width 112 height 26
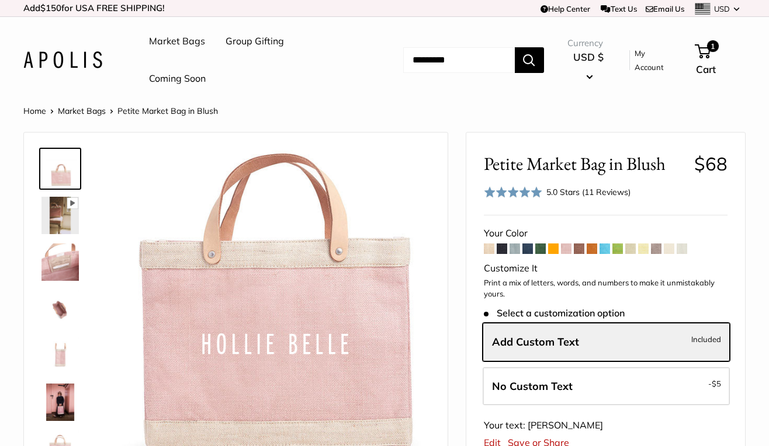
click at [476, 65] on input "Search..." at bounding box center [459, 60] width 112 height 26
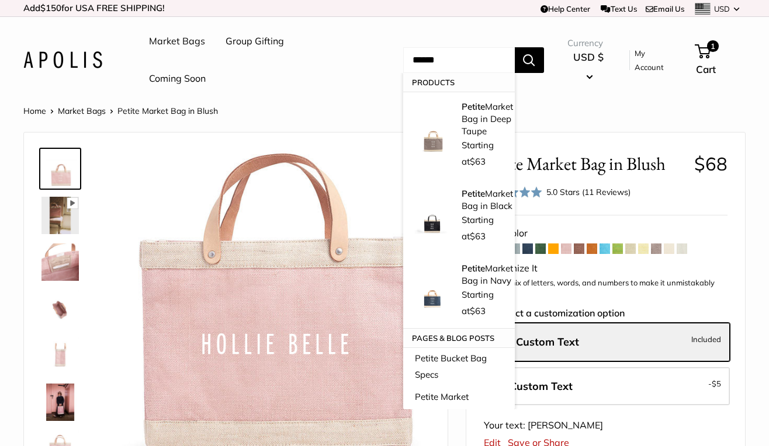
type input "******"
click at [515, 47] on button "Search" at bounding box center [529, 60] width 29 height 26
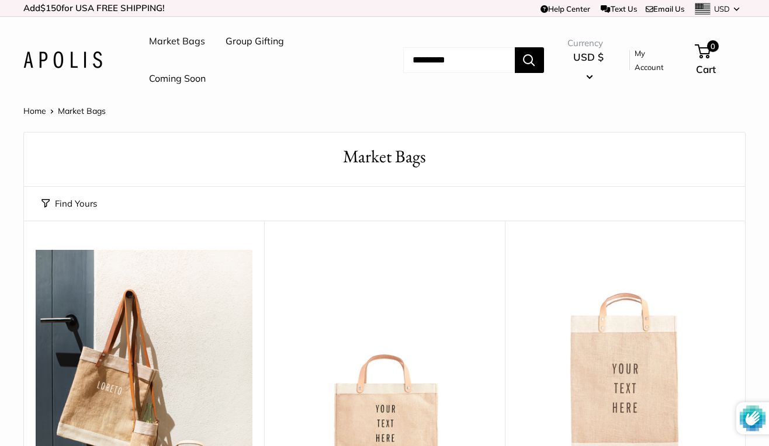
click at [643, 60] on link "My Account" at bounding box center [655, 60] width 41 height 29
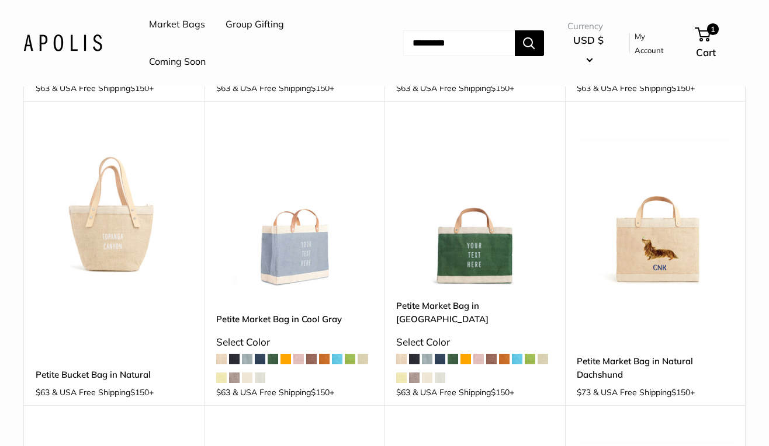
scroll to position [389, 0]
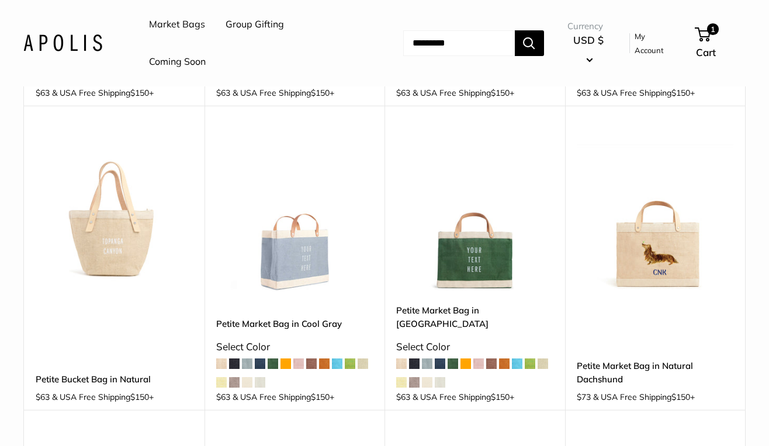
click at [0, 0] on img at bounding box center [0, 0] width 0 height 0
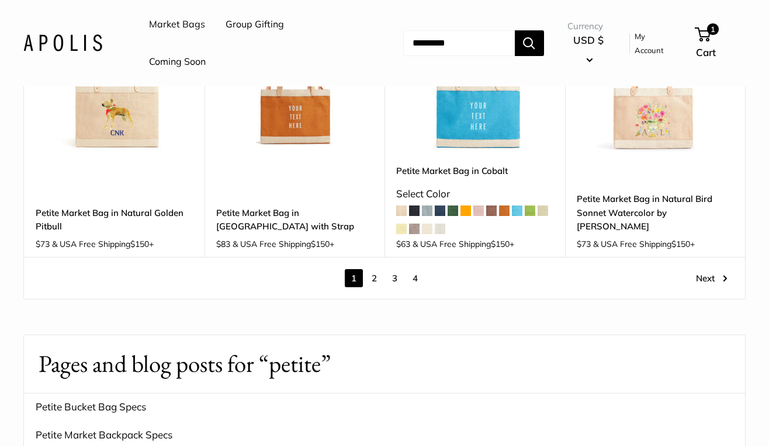
scroll to position [1734, 0]
click at [699, 269] on link "Next" at bounding box center [712, 278] width 32 height 18
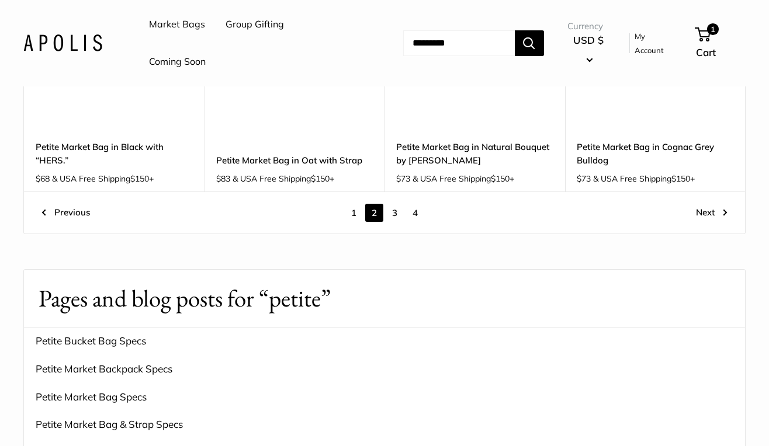
scroll to position [1576, 0]
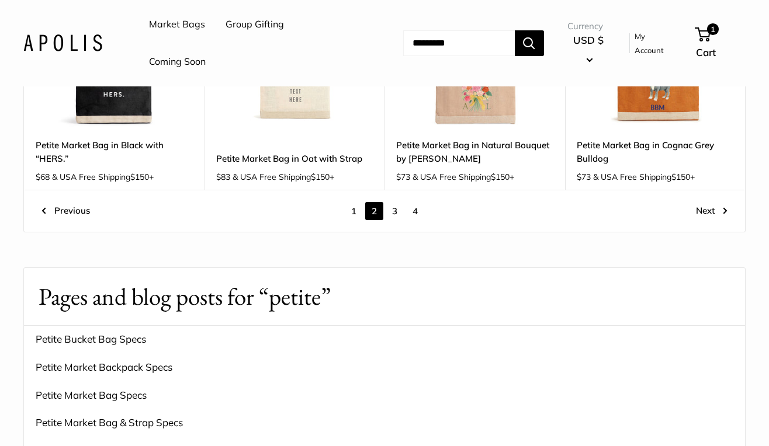
click at [703, 202] on link "Next" at bounding box center [712, 211] width 32 height 18
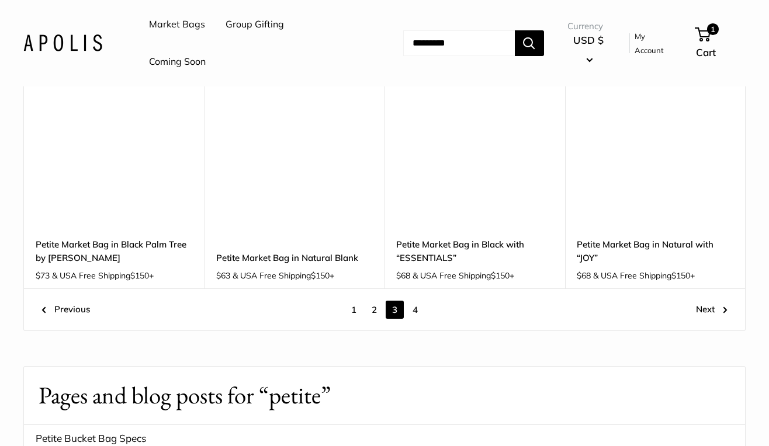
scroll to position [1449, 0]
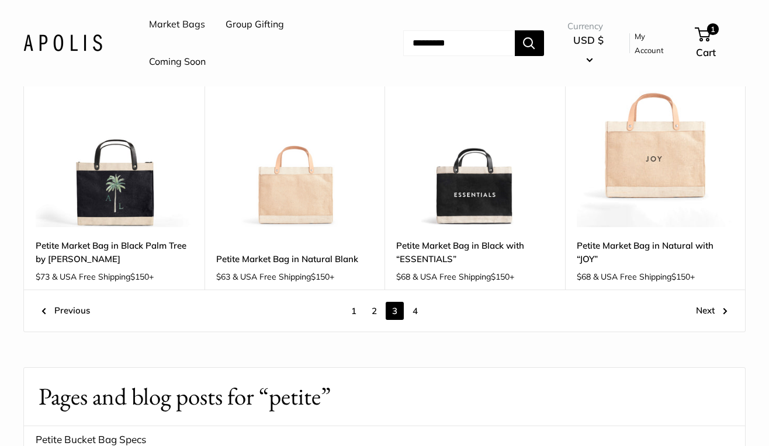
click at [707, 311] on link "Next" at bounding box center [712, 311] width 32 height 18
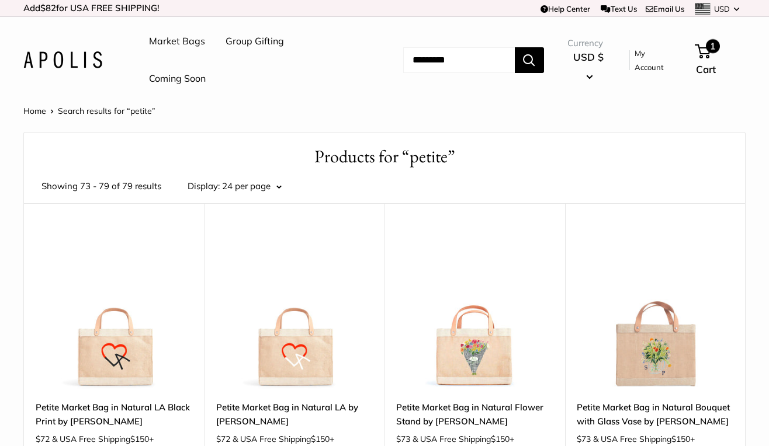
click at [706, 49] on span "1" at bounding box center [703, 51] width 16 height 14
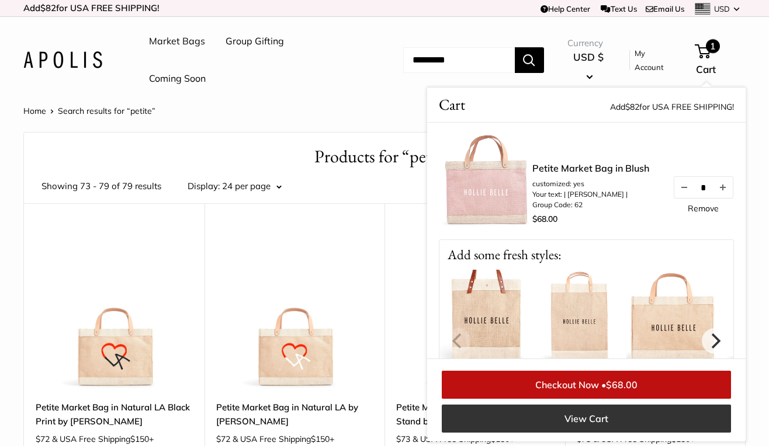
click at [581, 414] on link "View Cart" at bounding box center [586, 419] width 289 height 28
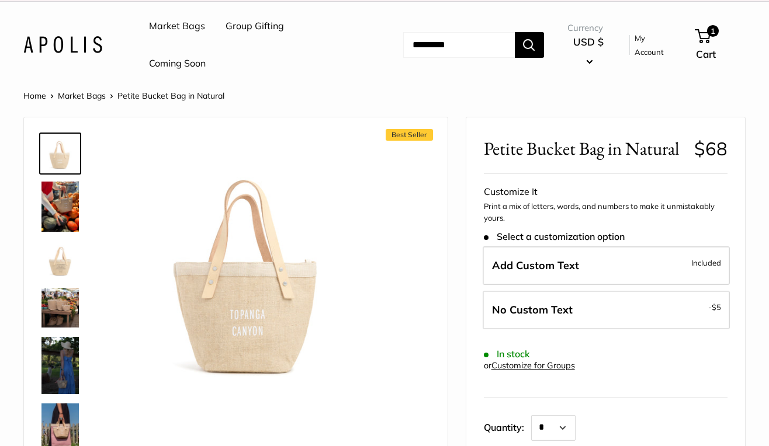
scroll to position [6, 0]
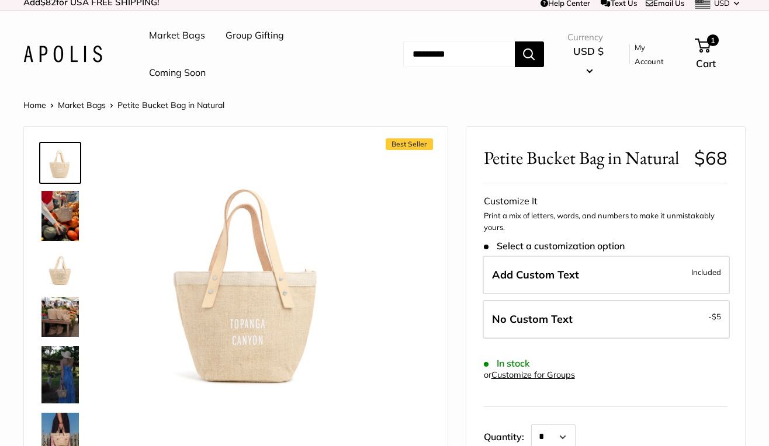
click at [60, 217] on img at bounding box center [59, 216] width 37 height 50
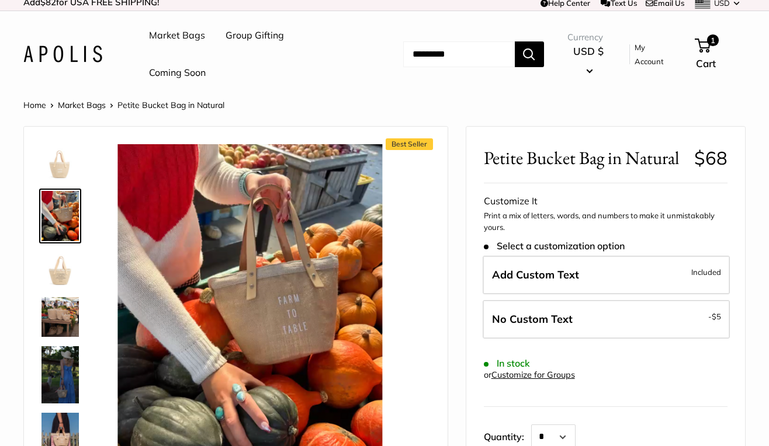
click at [57, 276] on img at bounding box center [59, 269] width 37 height 37
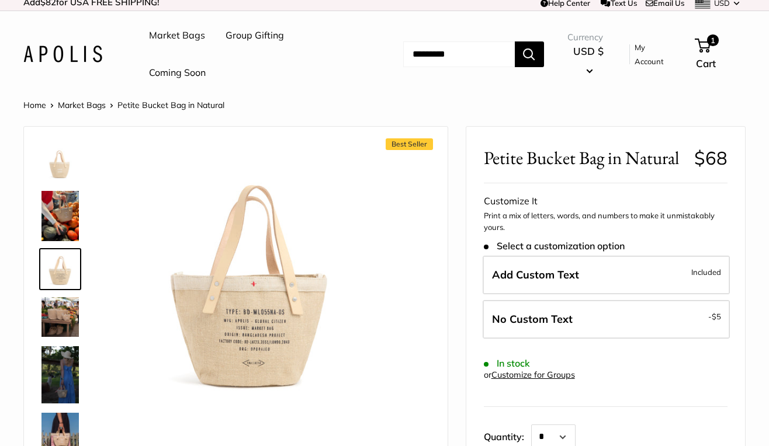
click at [58, 322] on img at bounding box center [59, 317] width 37 height 40
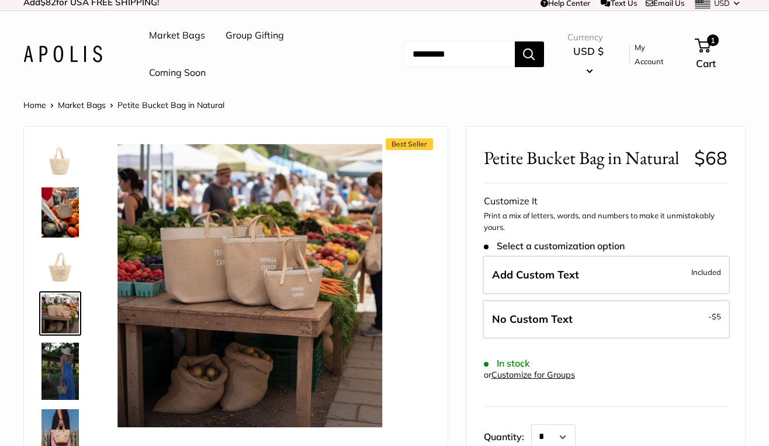
click at [61, 365] on img at bounding box center [59, 371] width 37 height 57
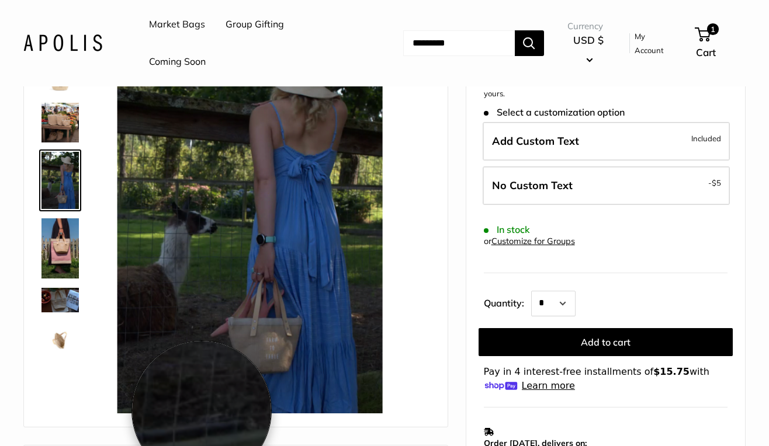
scroll to position [136, 0]
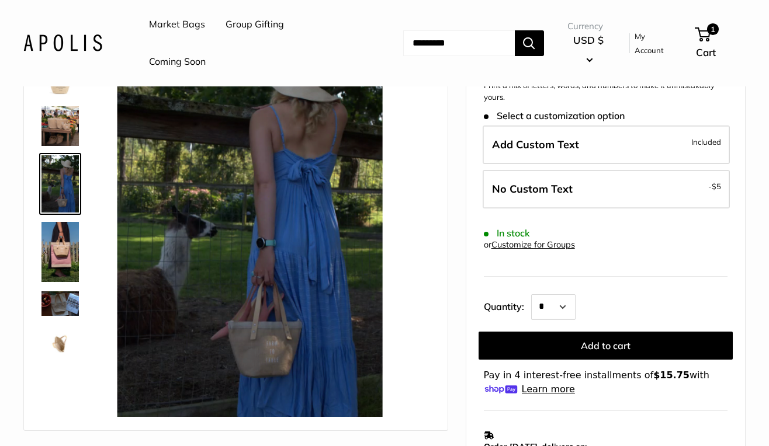
click at [61, 242] on img at bounding box center [59, 252] width 37 height 60
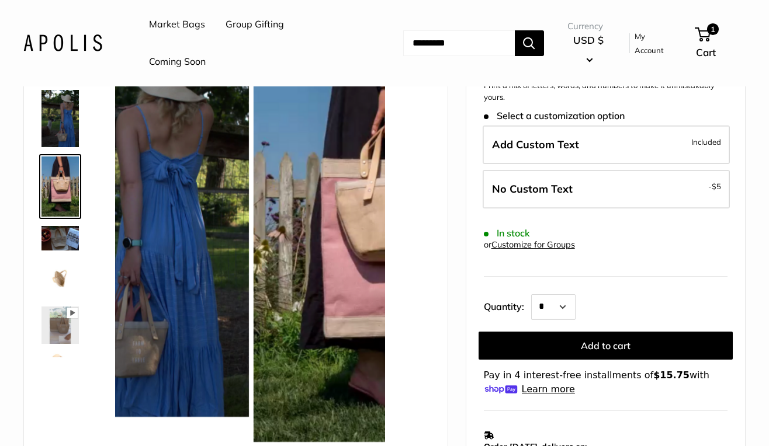
scroll to position [129, 0]
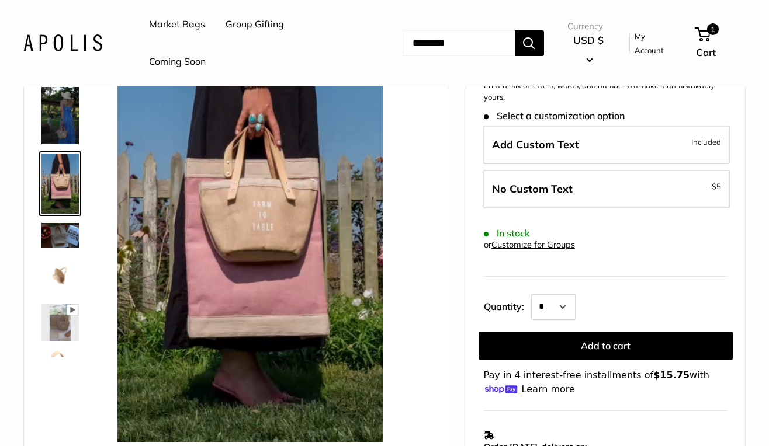
click at [59, 280] on img at bounding box center [59, 275] width 37 height 37
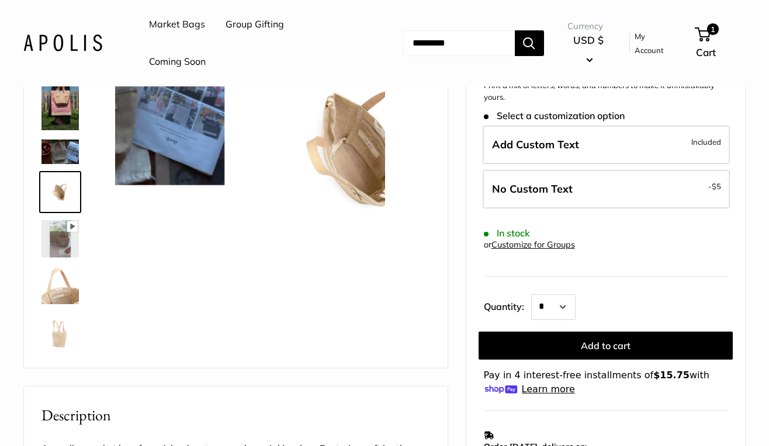
scroll to position [221, 0]
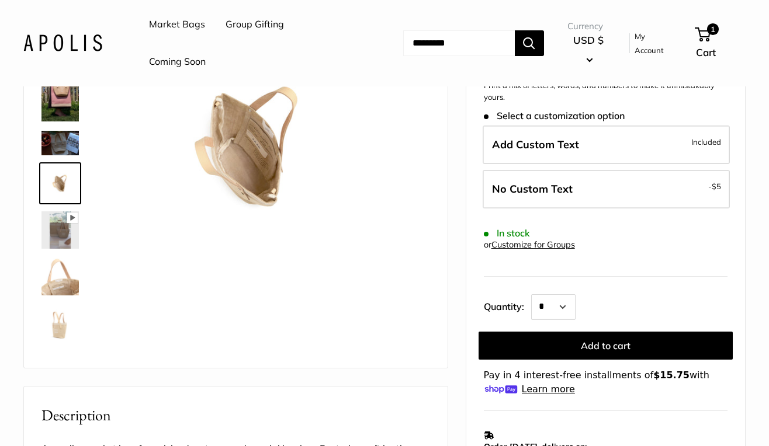
click at [51, 328] on img at bounding box center [59, 323] width 37 height 37
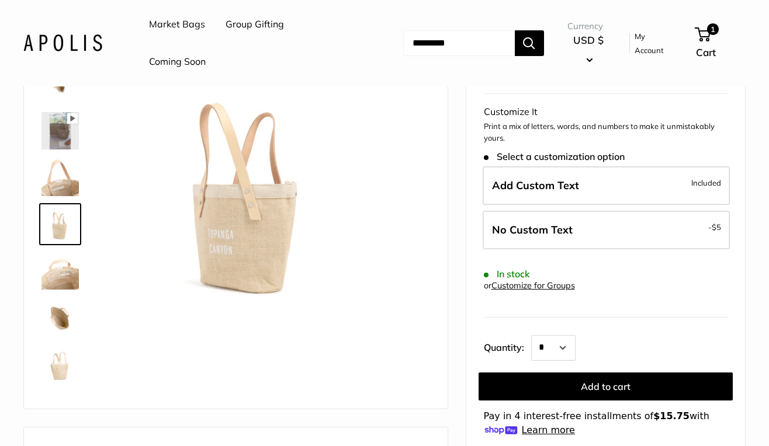
scroll to position [0, 0]
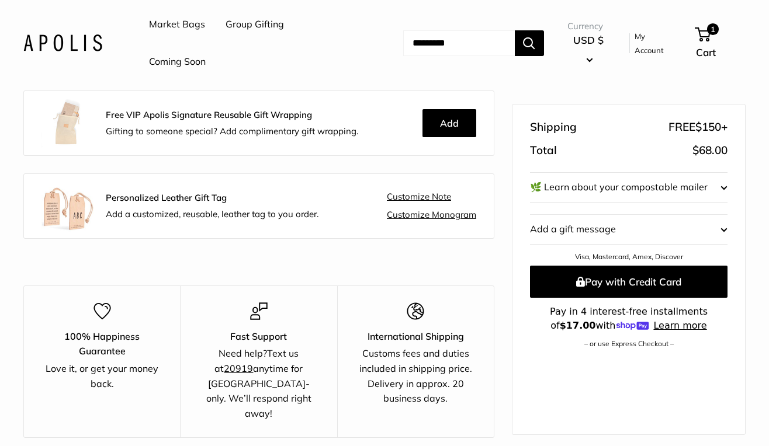
scroll to position [366, 0]
